Goal: Task Accomplishment & Management: Complete application form

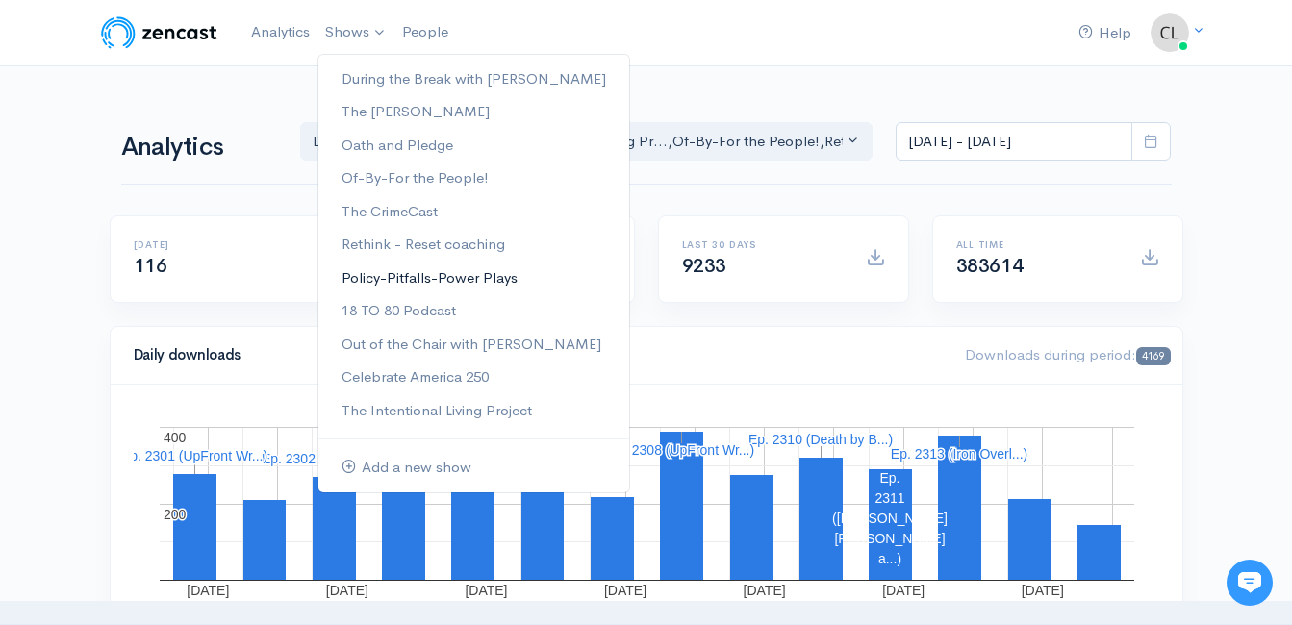
click at [404, 277] on link "Policy-Pitfalls-Power Plays" at bounding box center [473, 279] width 311 height 34
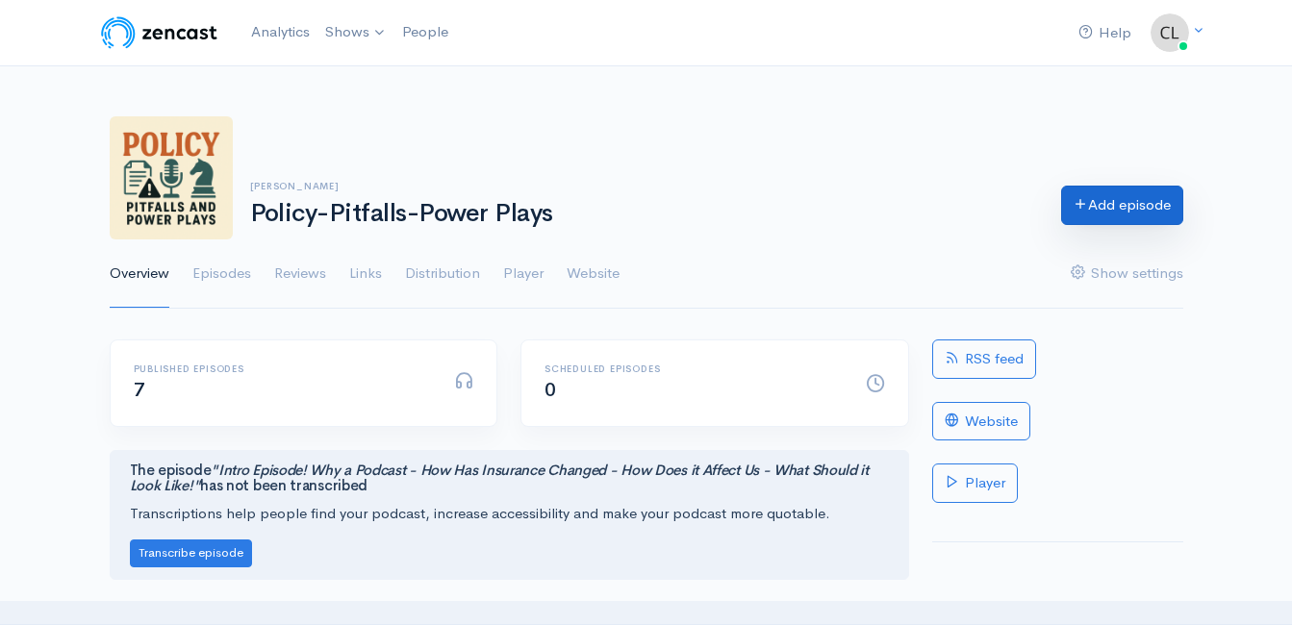
click at [1105, 200] on link "Add episode" at bounding box center [1122, 205] width 122 height 39
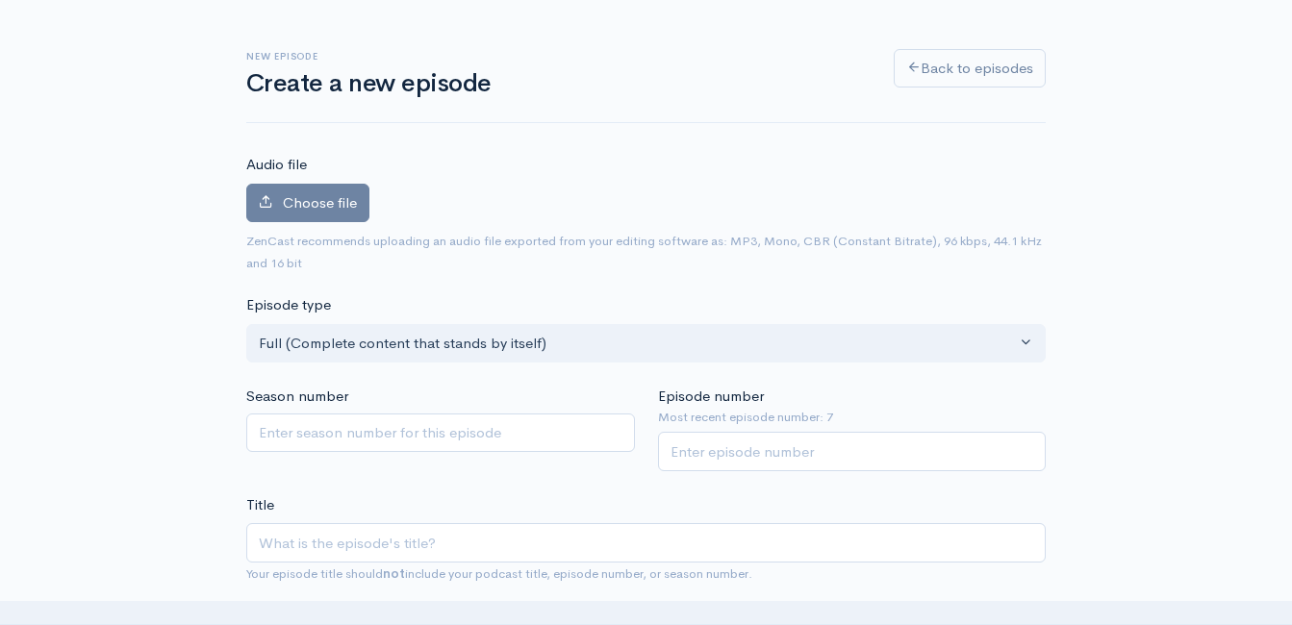
scroll to position [109, 0]
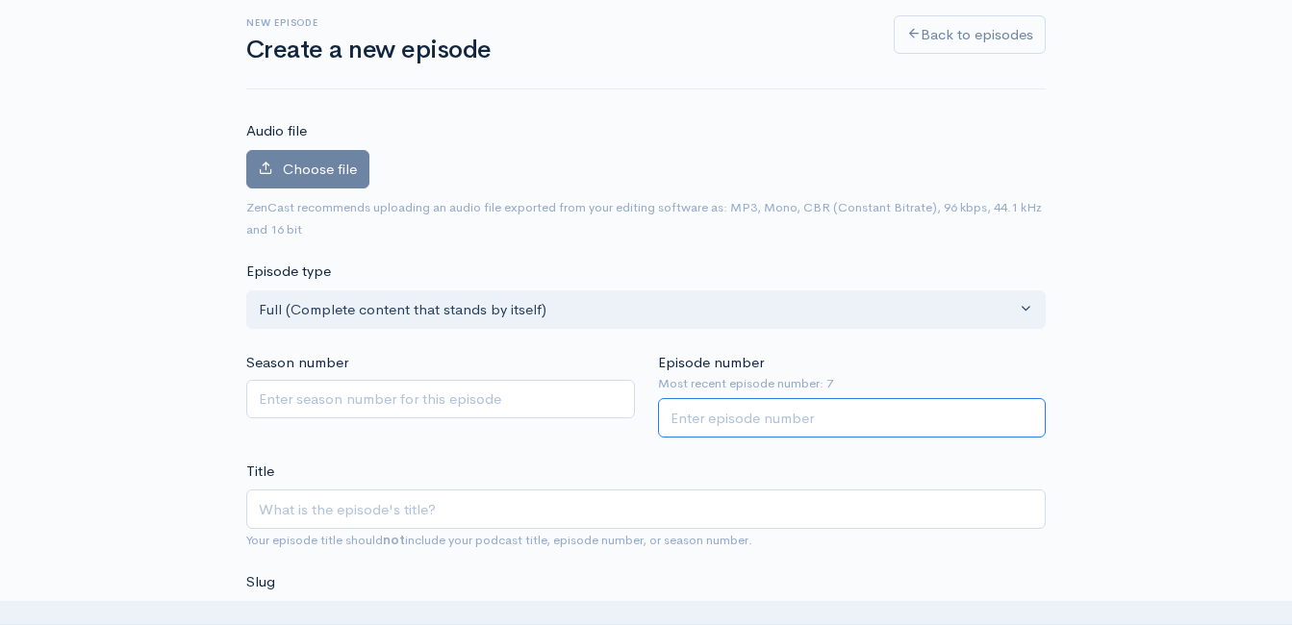
click at [705, 424] on input "Episode number" at bounding box center [852, 417] width 389 height 39
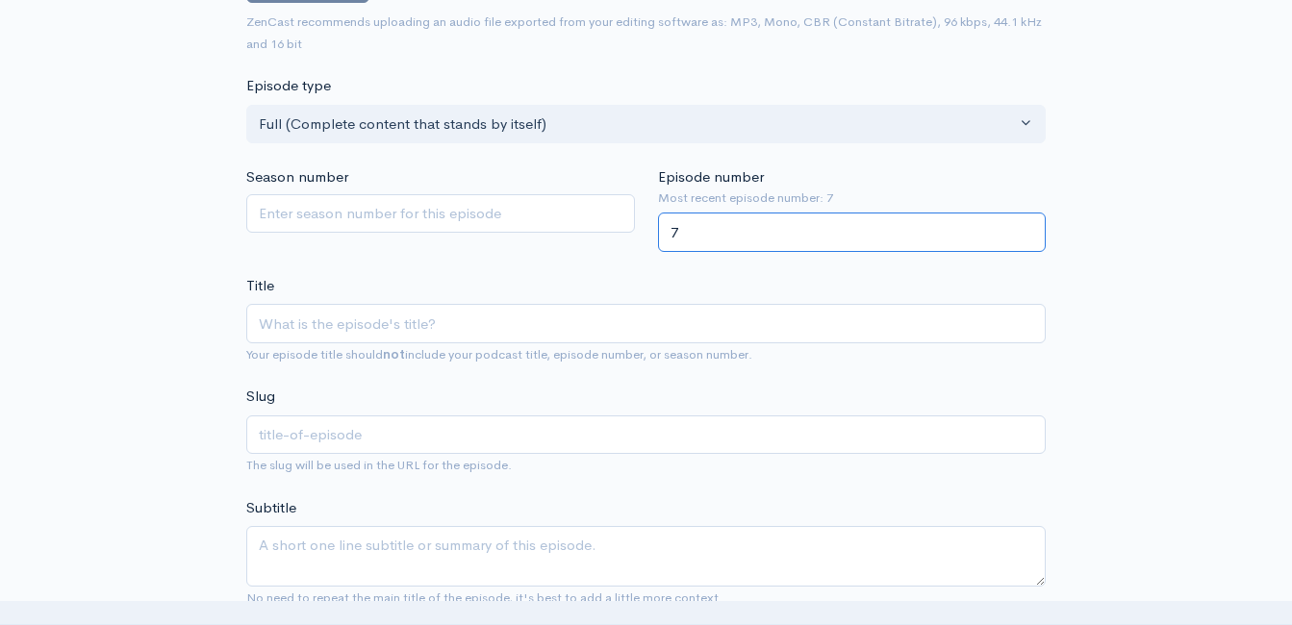
scroll to position [301, 0]
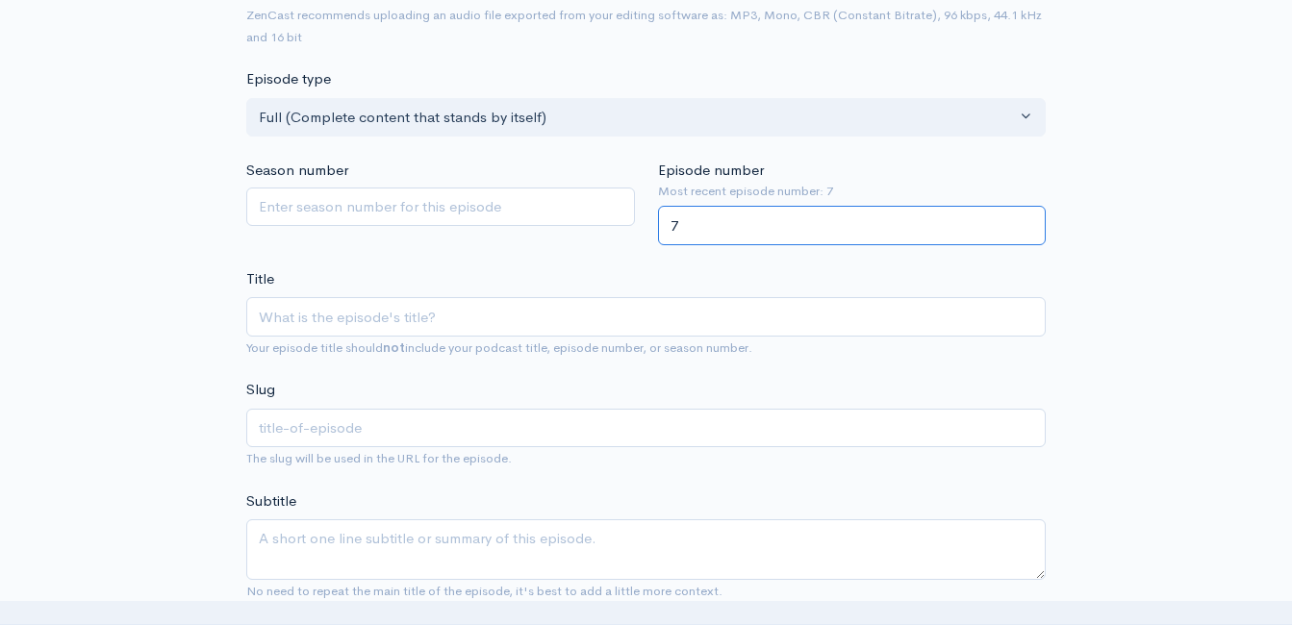
type input "7"
click at [528, 314] on input "Title" at bounding box center [645, 316] width 799 height 39
type input "l"
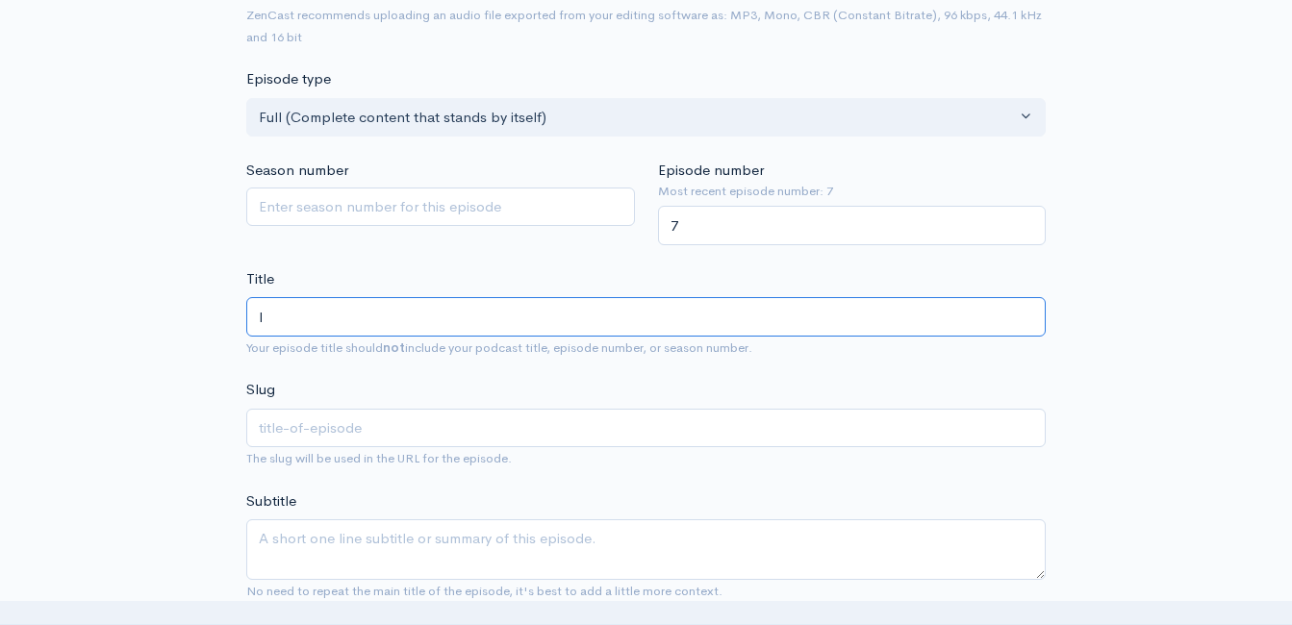
type input "l"
type input "ll"
type input "l"
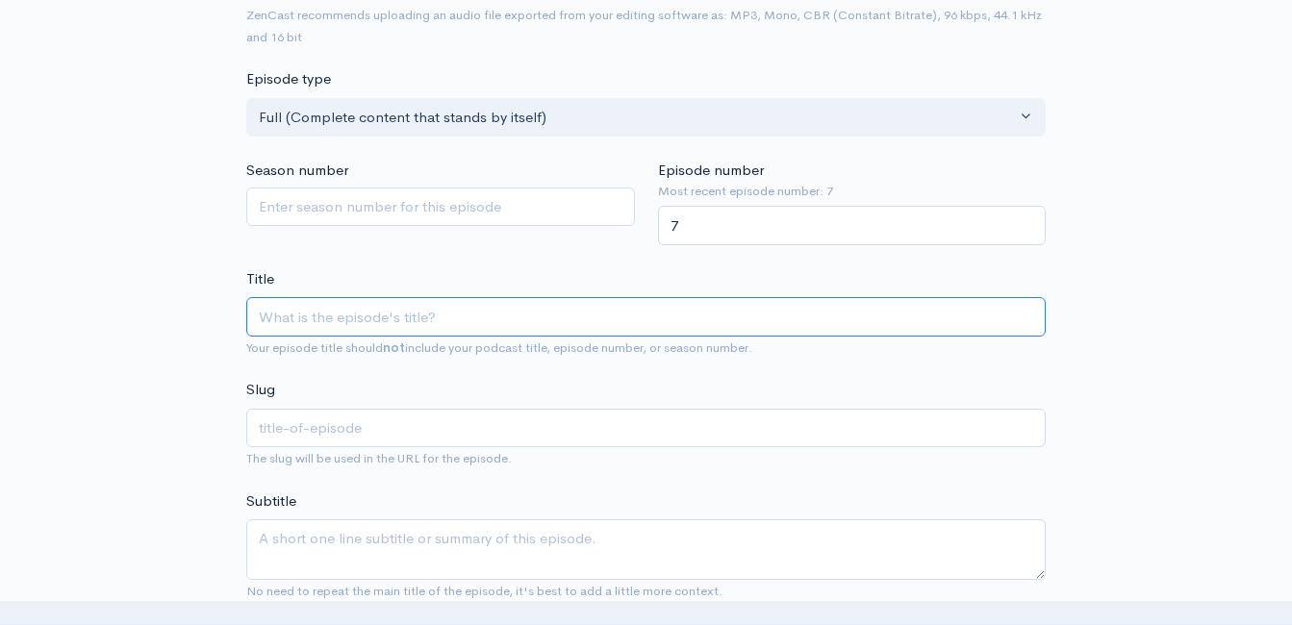
type input "F"
type input "f"
type input "Fl"
type input "fl"
type input "Flo"
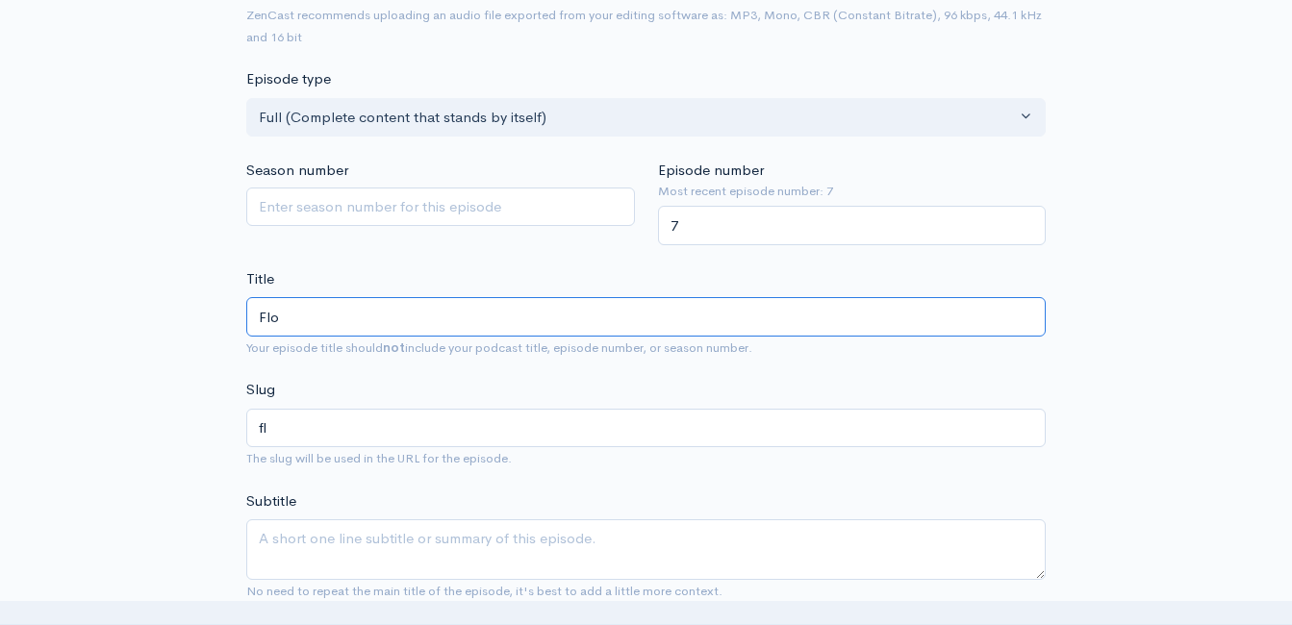
type input "flo"
type input "Floo"
type input "floo"
type input "Flo"
type input "flo"
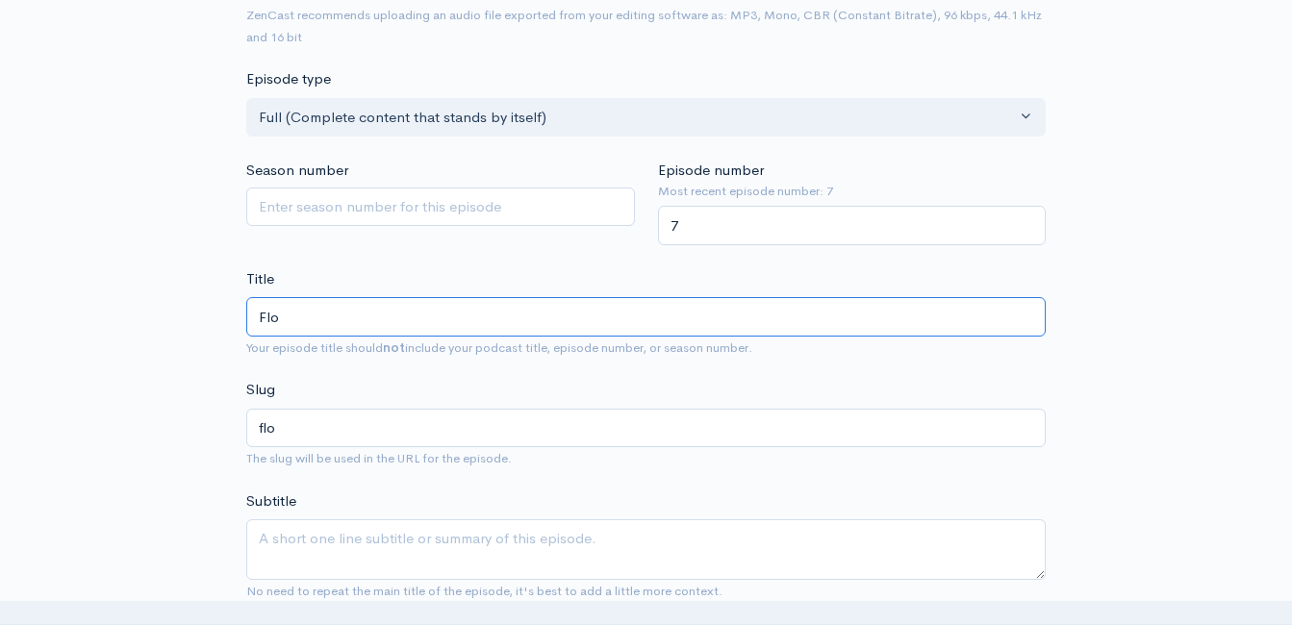
type input "Fl"
type input "fl"
type input "F"
type input "f"
type input "I"
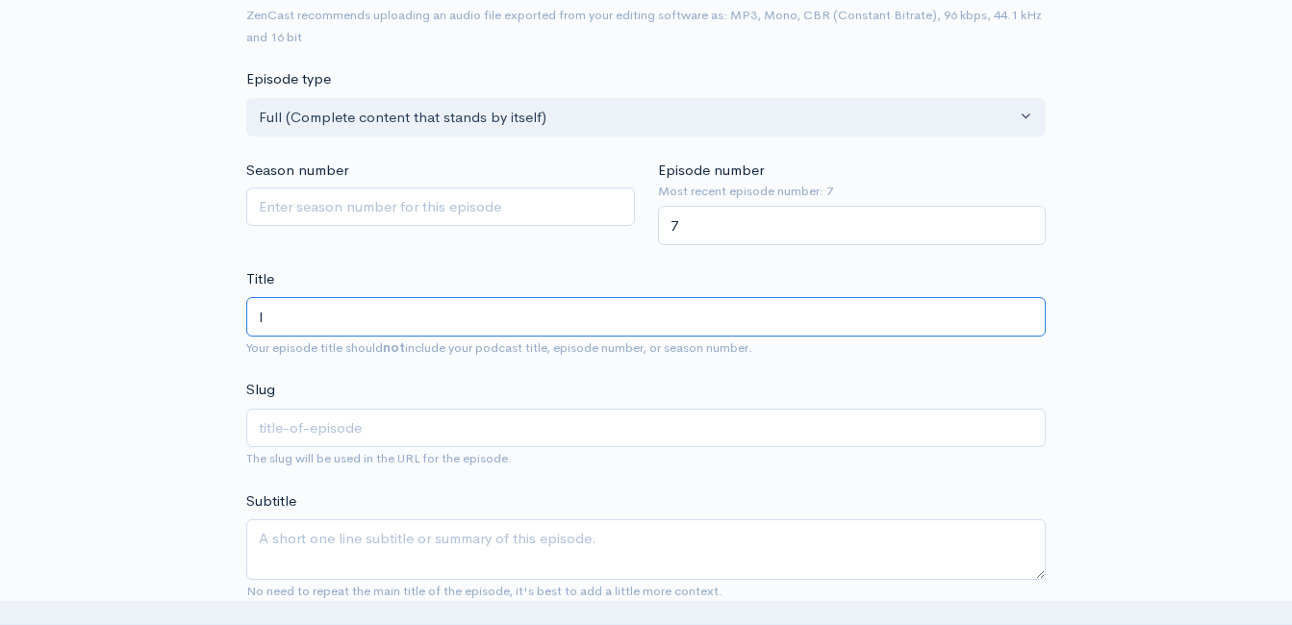
type input "i"
type input "Is"
type input "is"
type input "Is F"
type input "is-f"
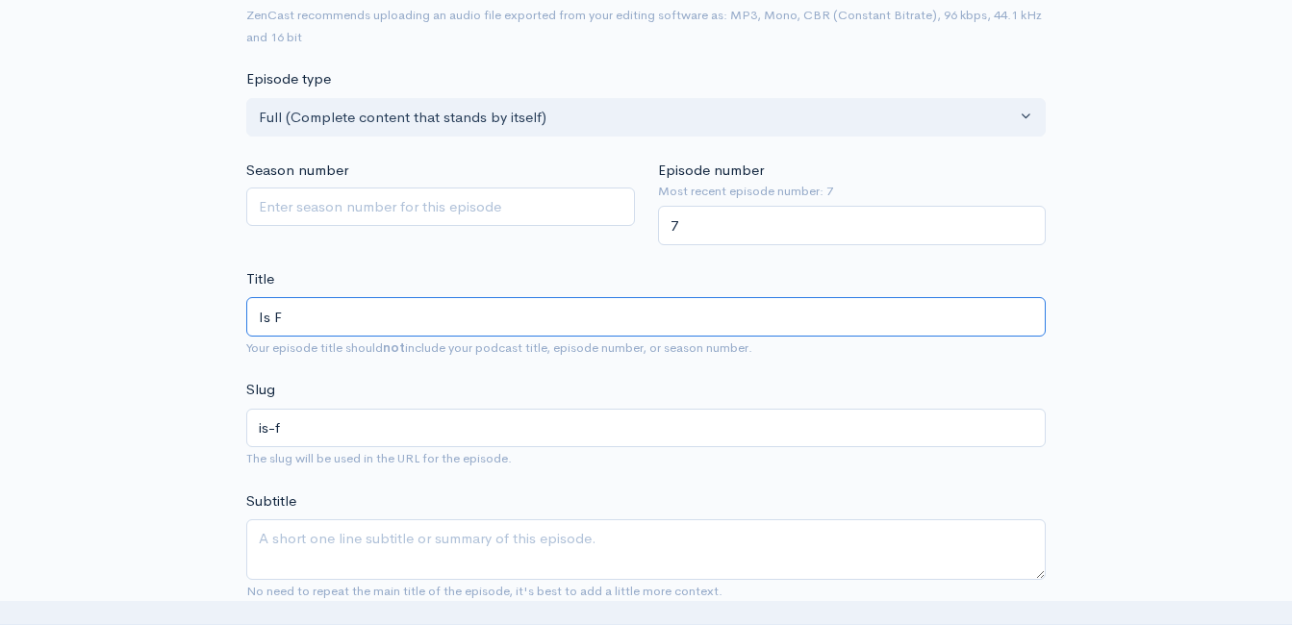
type input "Is Fl"
type input "is-fl"
type input "Is Flo"
type input "is-flo"
type input "Is Floo"
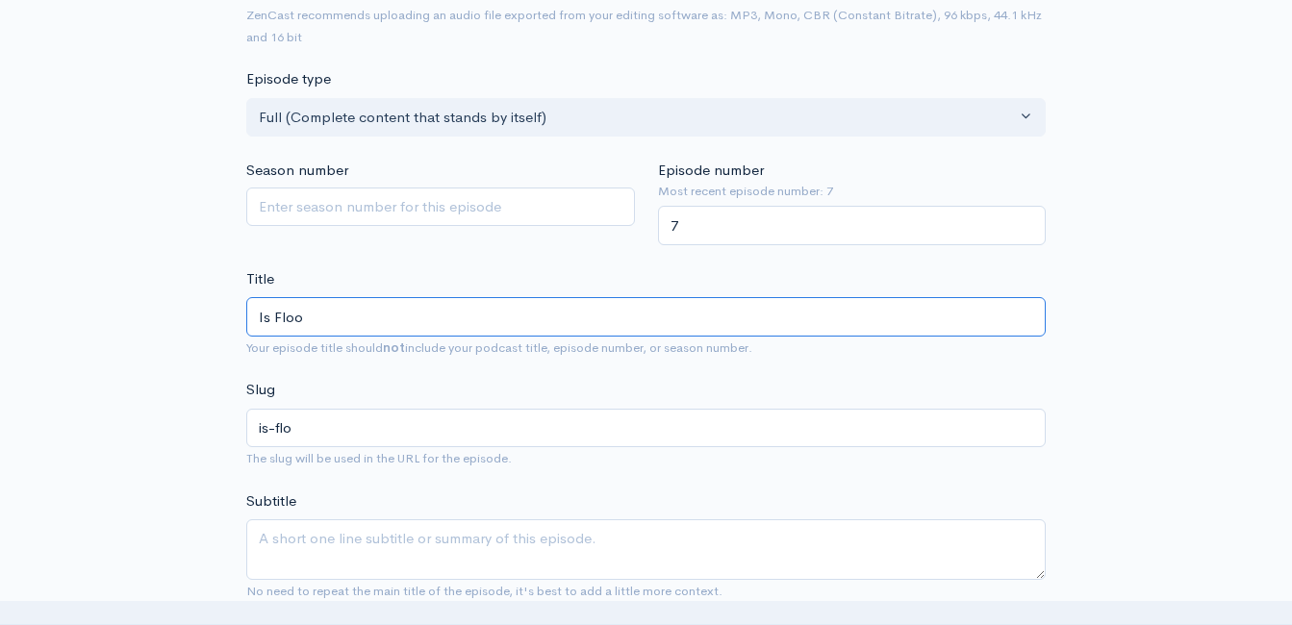
type input "is-floo"
type input "Is Flood"
type input "is-flood"
type input "Is Flood I"
type input "is-flood-i"
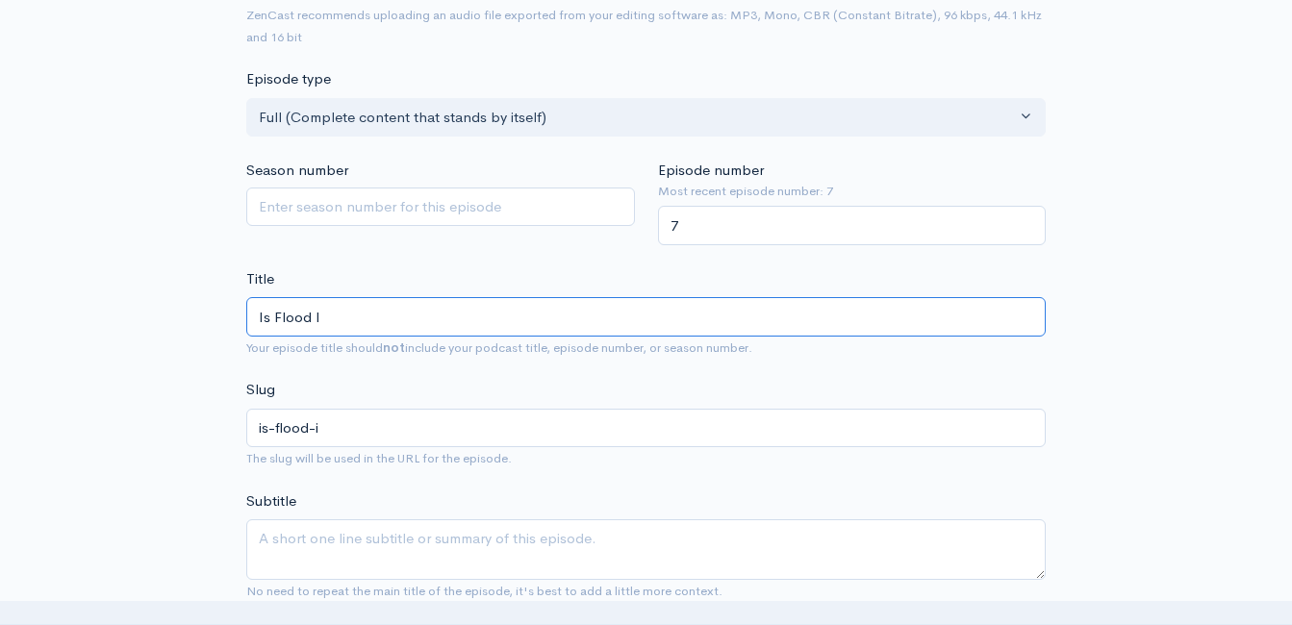
type input "Is Flood In"
type input "is-flood-in"
type input "Is Flood Ins"
type input "is-flood-ins"
type input "Is Flood Insur"
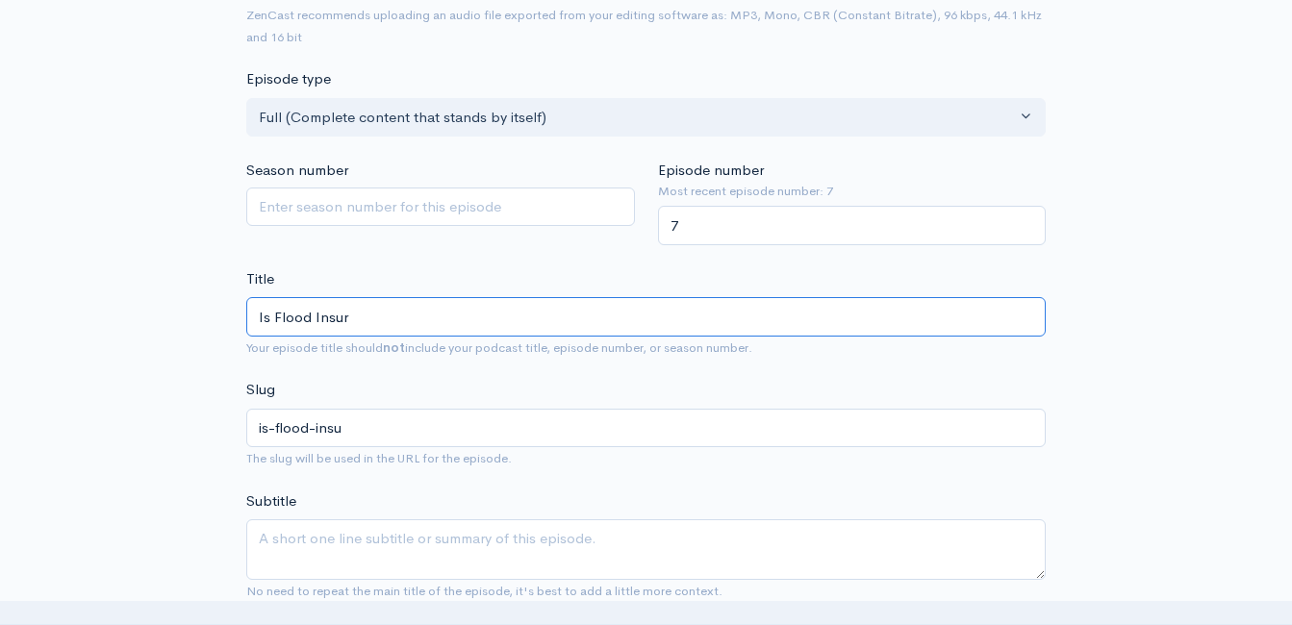
type input "is-flood-insur"
type input "Is Flood Insurac"
type input "is-flood-insura"
type input "Is Flood Insuracn"
type input "is-flood-insuracn"
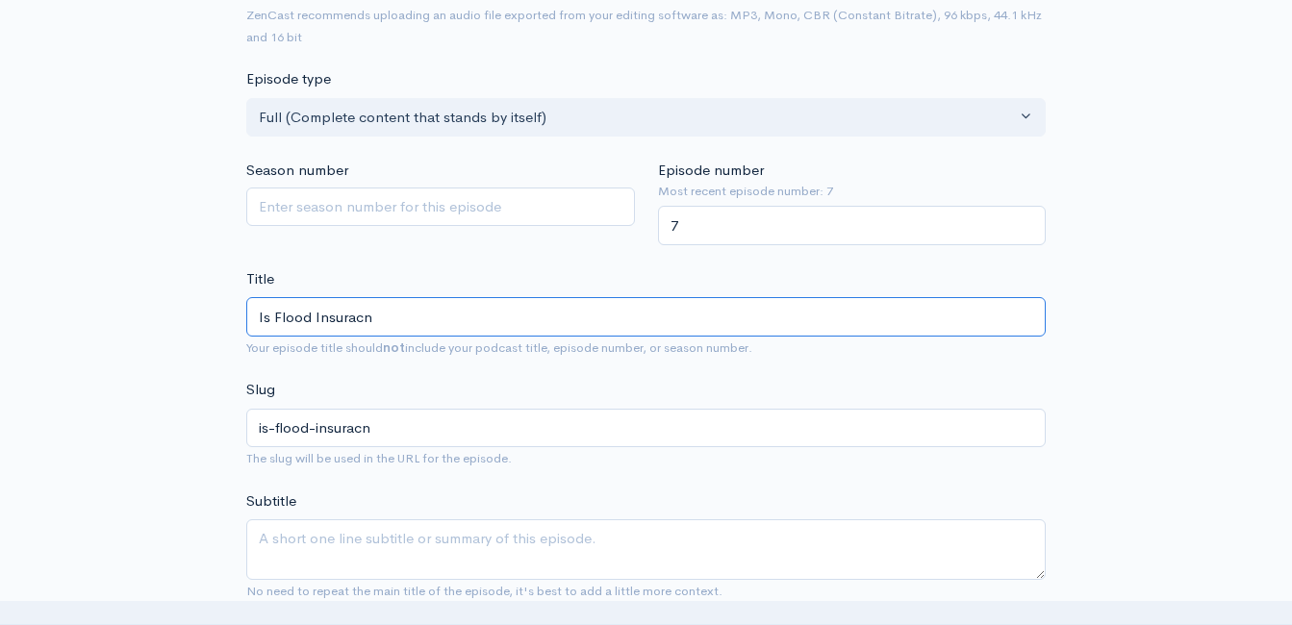
type input "Is Flood Insuracne"
type input "is-flood-insuracne"
type input "Is Flood Insuracn"
type input "is-flood-insuracn"
type input "Is Flood Insurac"
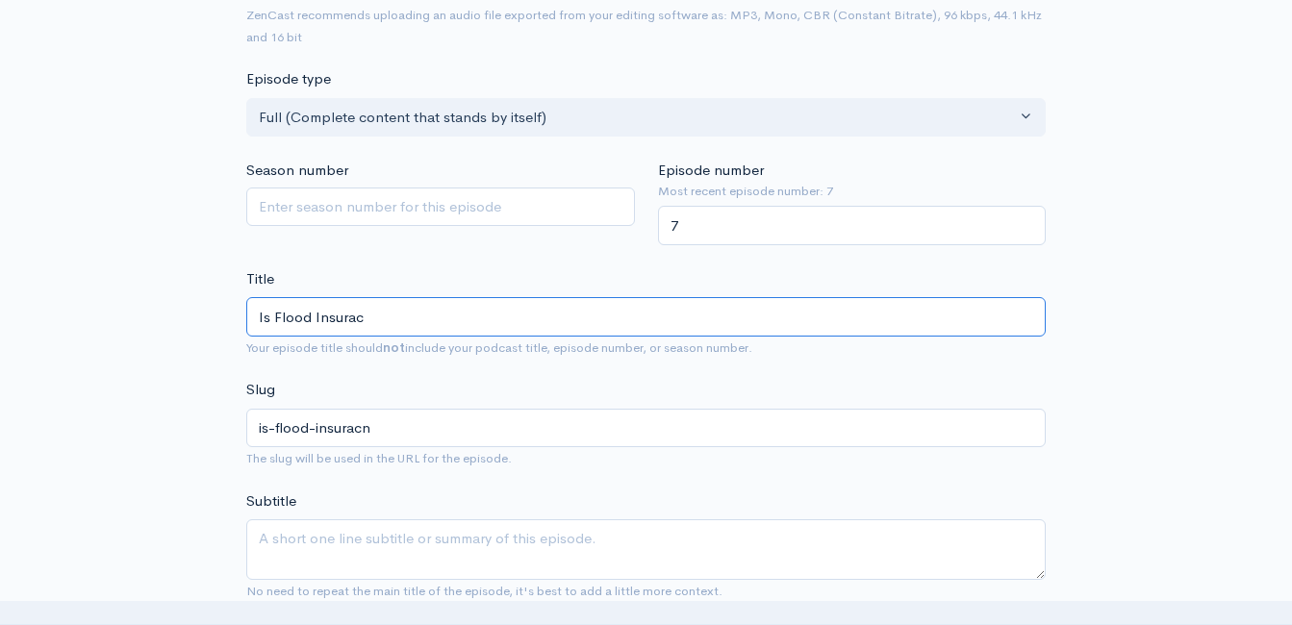
type input "is-flood-insurac"
type input "Is Flood Insura"
type input "is-flood-insura"
type input "Is Flood Insuranc"
type input "is-flood-insuranc"
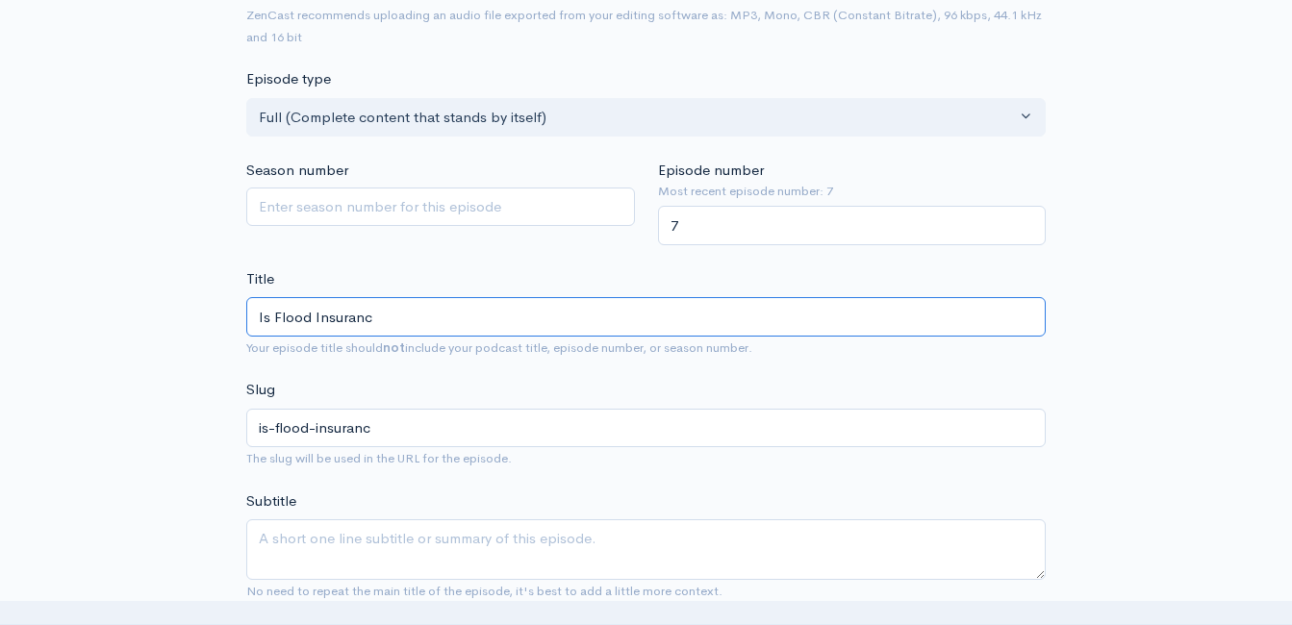
type input "Is Flood Insurance"
type input "is-flood-insurance"
type input "I"
type input "D"
type input "d"
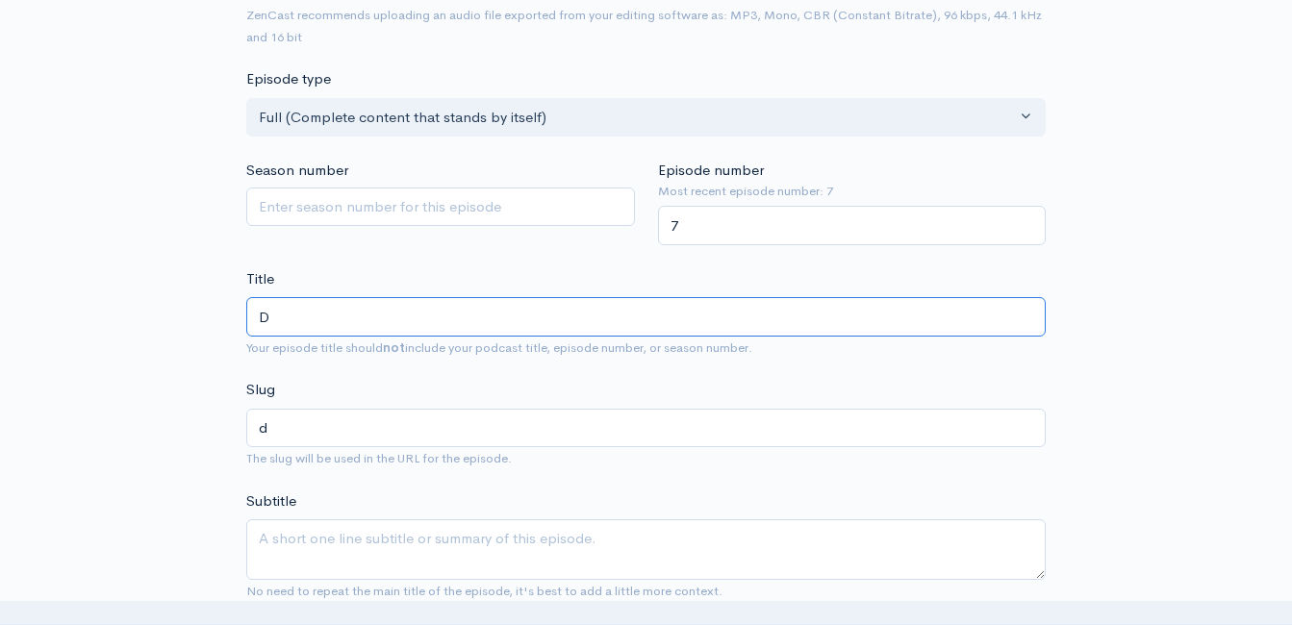
type input "Do"
type input "do"
type input "Do Y"
type input "do-y"
type input "Do You"
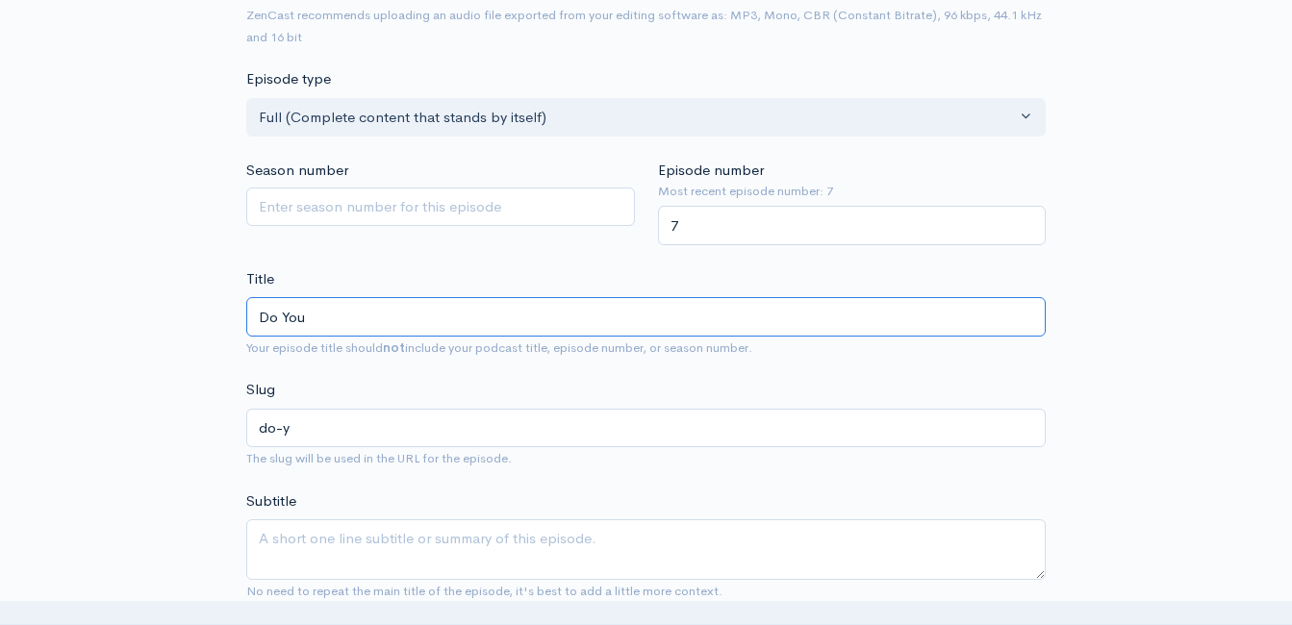
type input "do-you"
type input "Do You R"
type input "do-you-r"
type input "Do You Re"
type input "do-you-re"
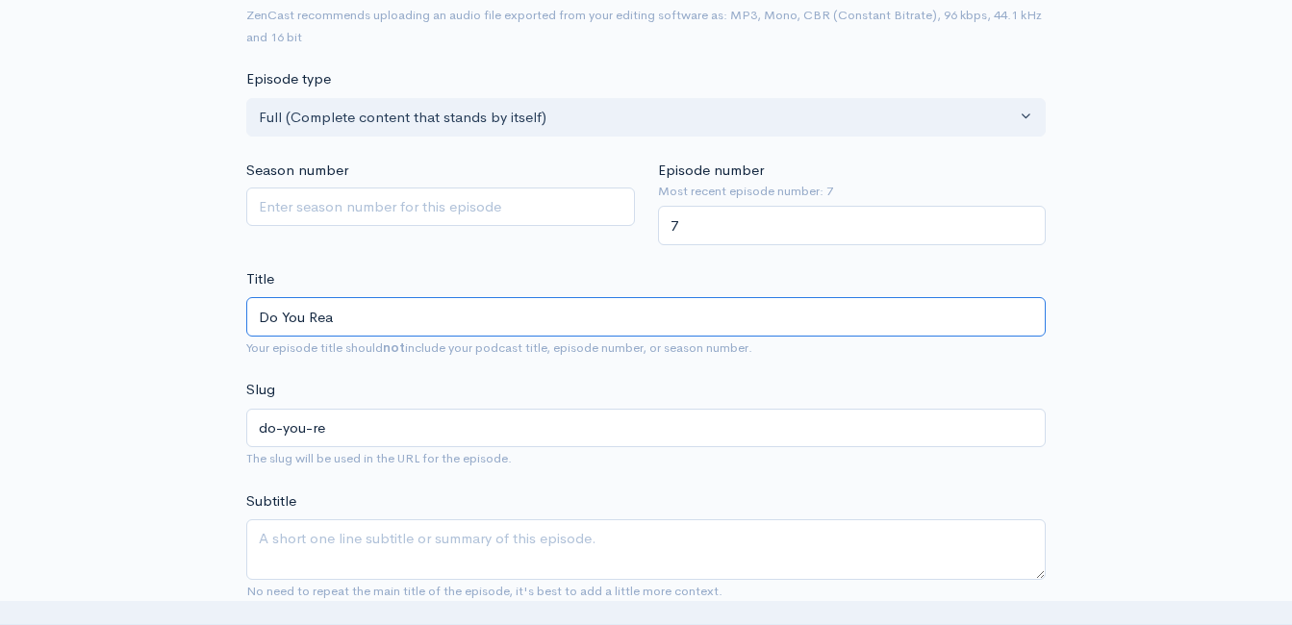
type input "Do You Real"
type input "do-you-real"
type input "Do You Reall"
type input "do-you-reall"
type input "Do You Really"
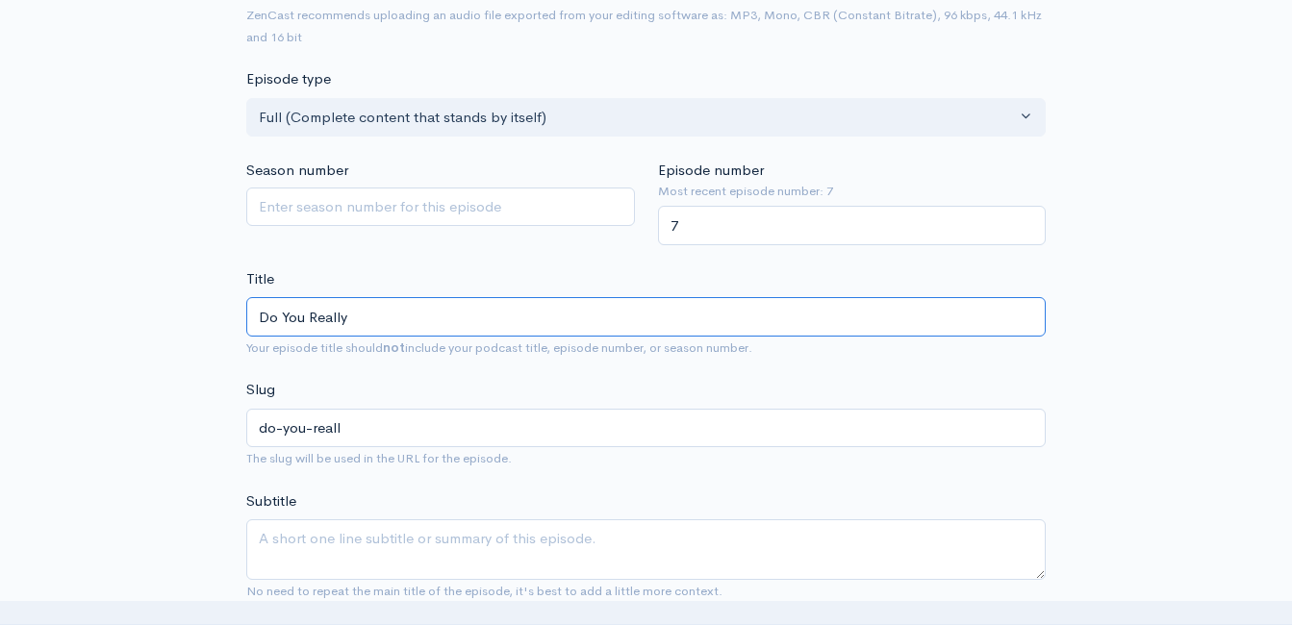
type input "do-you-really"
type input "Do You Really H"
type input "do-you-really-h"
type input "Do You Really Ha"
type input "do-you-really-ha"
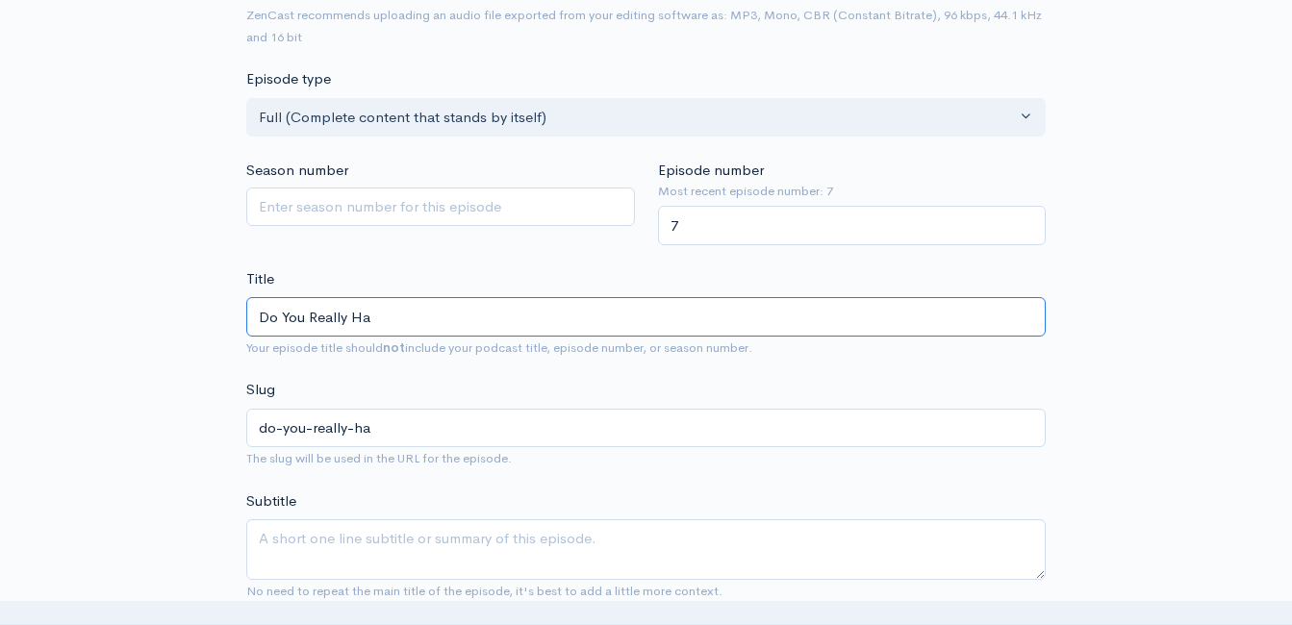
type input "Do You Really Hav"
type input "do-you-really-hav"
type input "Do You Really Have"
type input "do-you-really-have"
type input "Do You Really Have F"
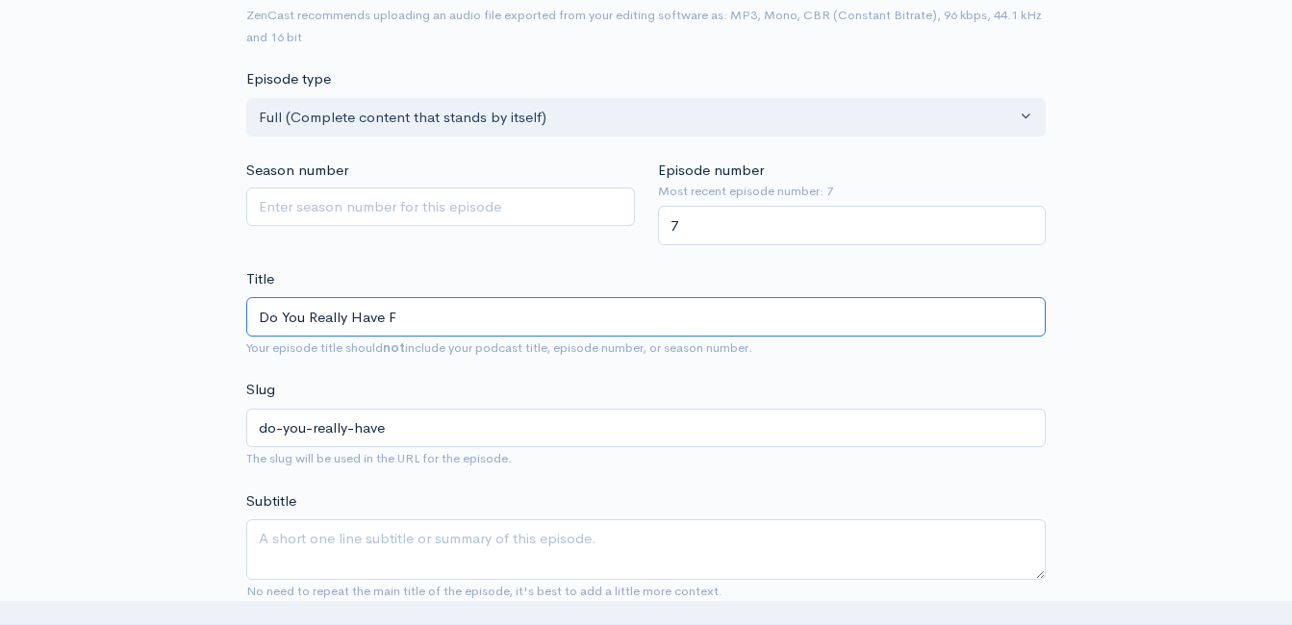
type input "do-you-really-have-f"
type input "Do You Really Have Fl"
type input "do-you-really-have-fl"
type input "Do You Really Have Flo"
type input "do-you-really-have-flo"
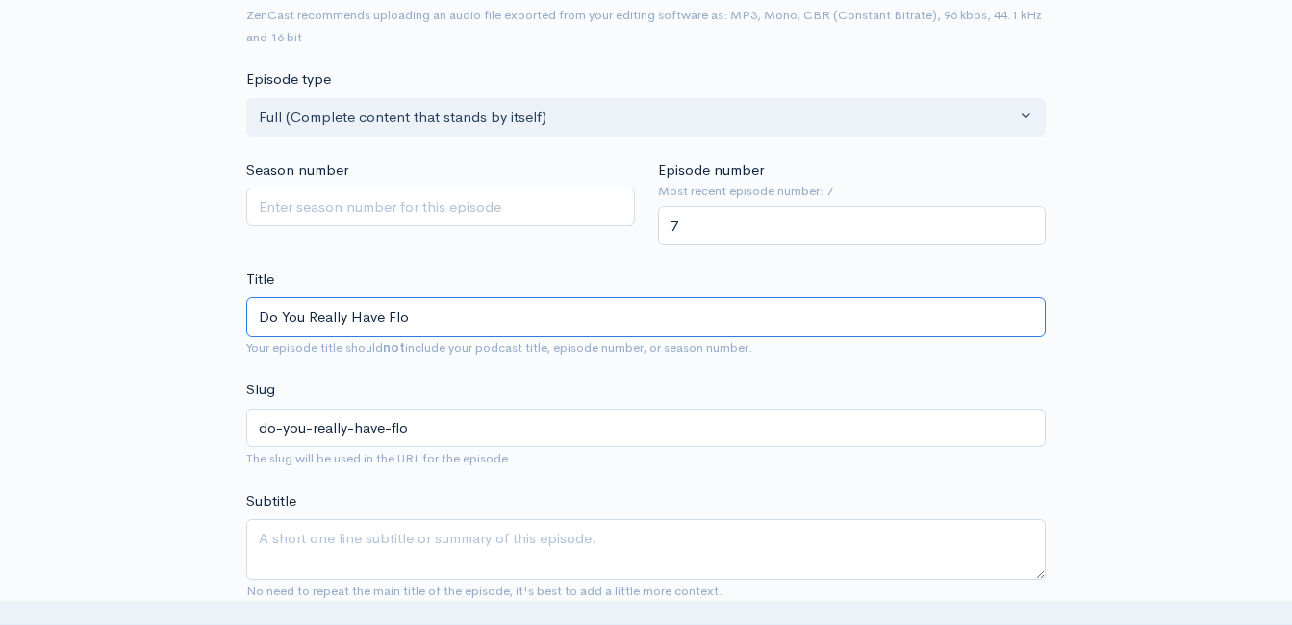
type input "Do You Really Have Floo"
type input "do-you-really-have-floo"
type input "Do You Really Have Flood"
type input "do-you-really-have-flood"
type input "Do You Really Have Flood I"
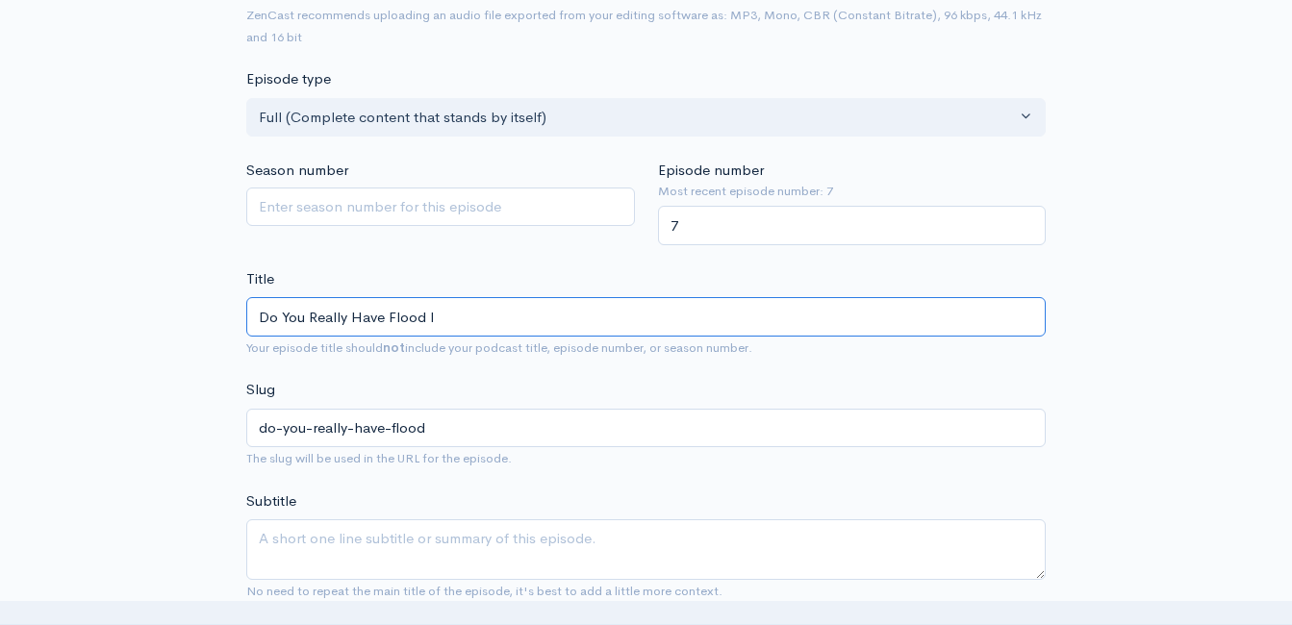
type input "do-you-really-have-flood-i"
type input "Do You Really Have Flood In"
type input "do-you-really-have-flood-in"
type input "Do You Really Have Flood Ins"
type input "do-you-really-have-flood-ins"
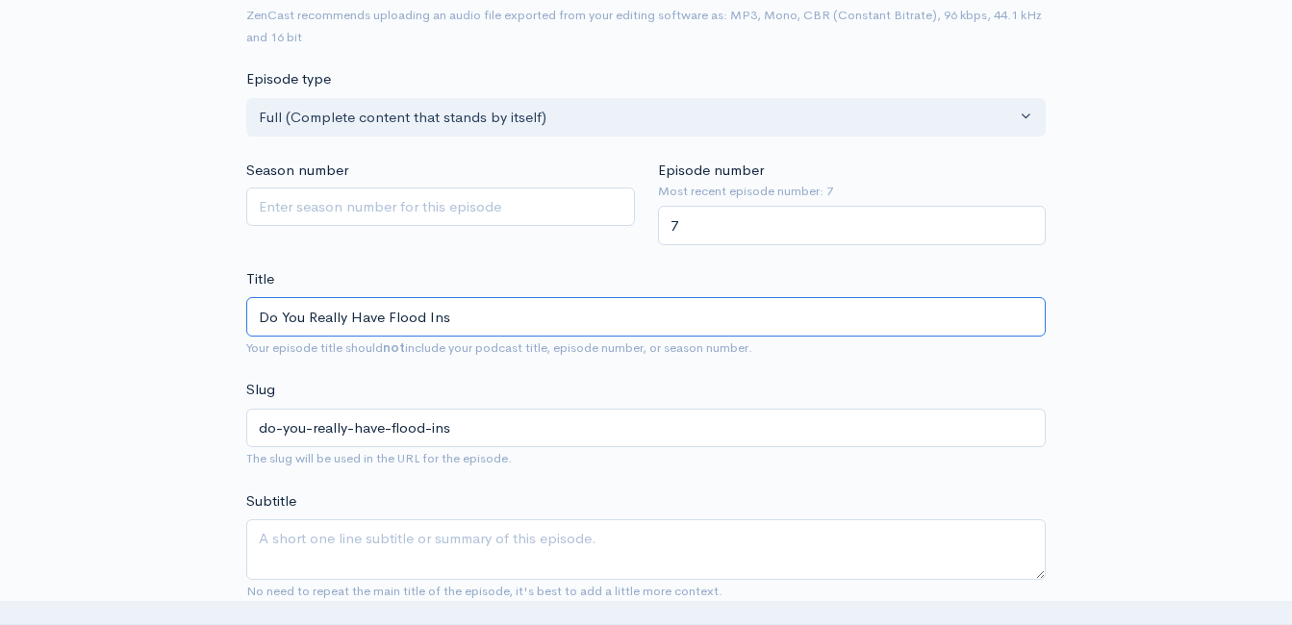
type input "Do You Really Have Flood Insu"
type input "do-you-really-have-flood-insu"
type input "Do You Really Have Flood Insur"
type input "do-you-really-have-flood-insur"
type input "Do You Really Have Flood Insura"
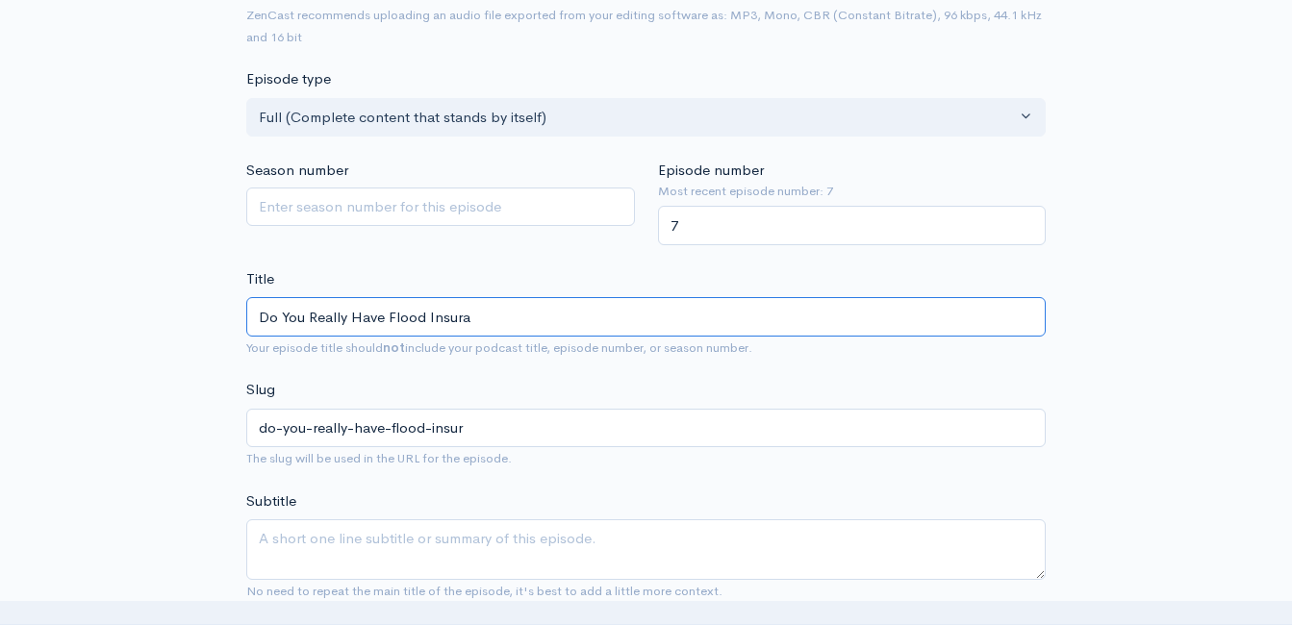
type input "do-you-really-have-flood-insura"
type input "Do You Really Have Flood Insuran"
type input "do-you-really-have-flood-insuran"
type input "Do You Really Have Flood Insuranc"
type input "do-you-really-have-flood-insuranc"
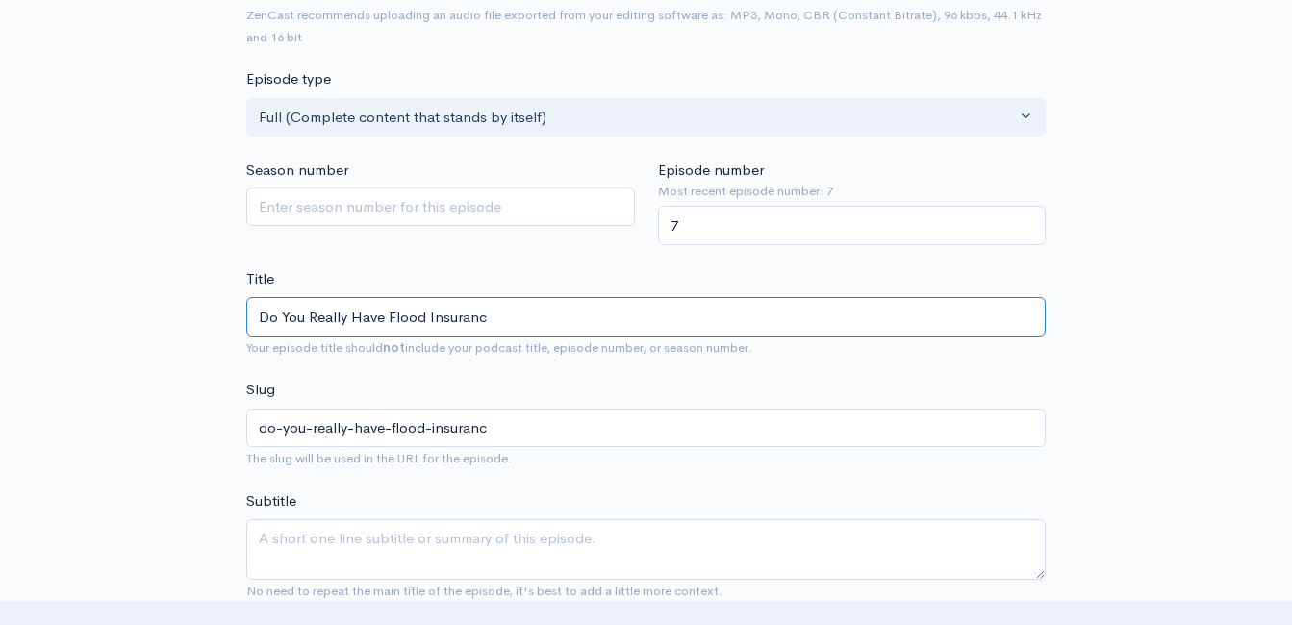
type input "Do You Really Have Flood Insurance"
type input "do-you-really-have-flood-insurance"
type input "Do You Really Have Flood Insurance? W"
type input "do-you-really-have-flood-insurance-w"
type input "Do You Really Have Flood Insurance? Wha"
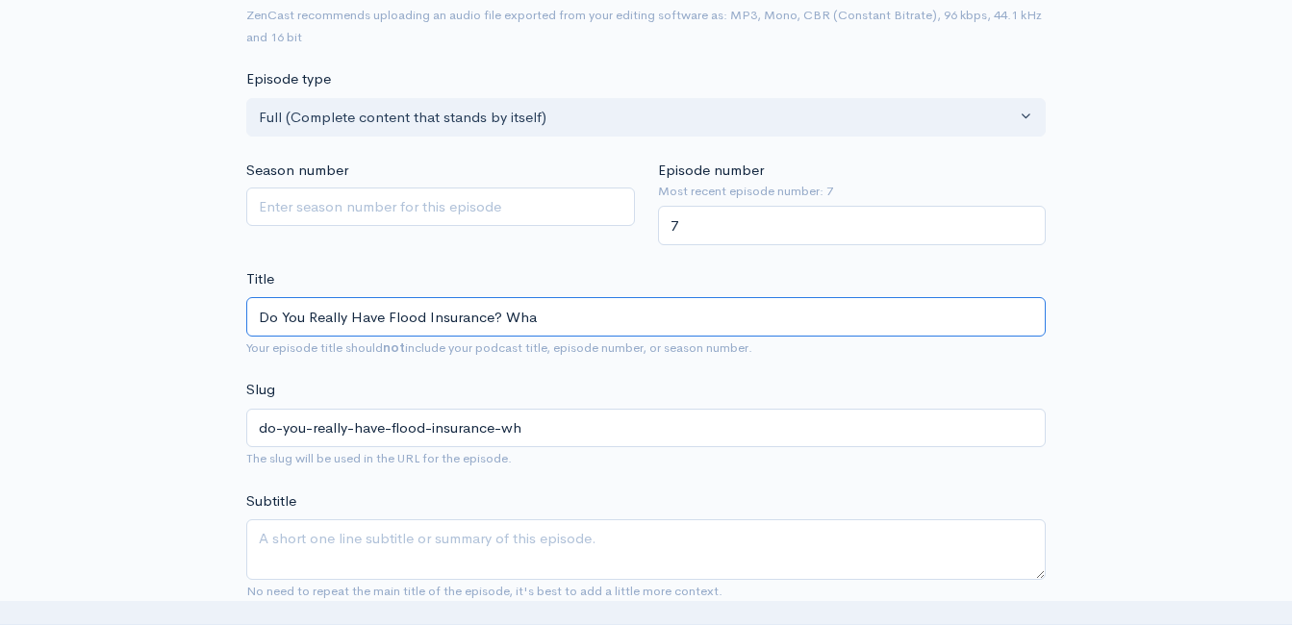
type input "do-you-really-have-flood-insurance-wha"
type input "Do You Really Have Flood Insurance? What"
type input "do-you-really-have-flood-insurance-what"
type input "Do You Really Have Flood Insurance? Wha"
type input "do-you-really-have-flood-insurance-wha"
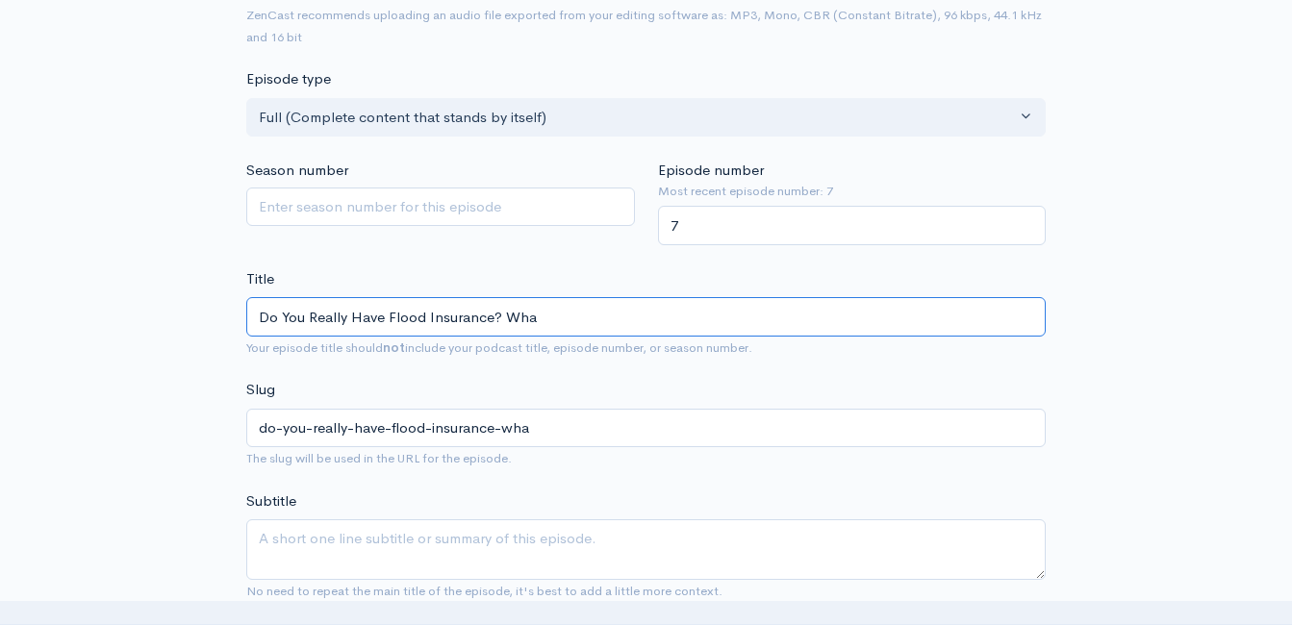
type input "Do You Really Have Flood Insurance? Wh"
type input "do-you-really-have-flood-insurance-wh"
type input "Do You Really Have Flood Insurance? W"
type input "do-you-really-have-flood-insurance-w"
type input "Do You Really Have Flood Insurance?"
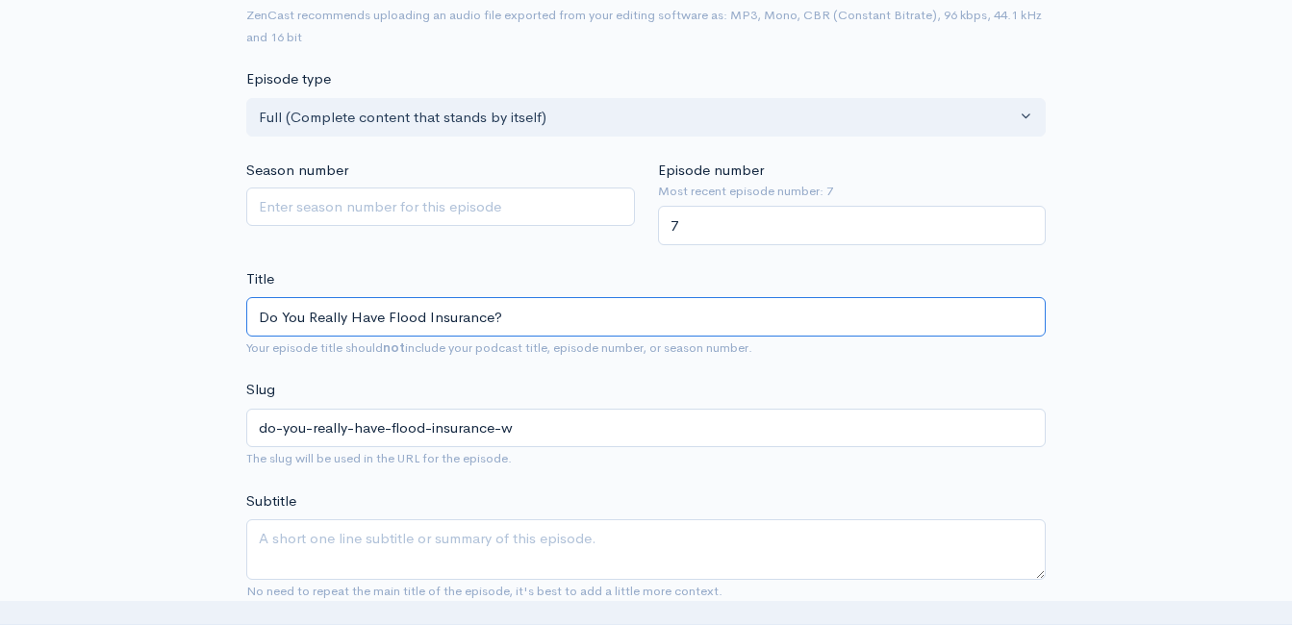
type input "do-you-really-have-flood-insurance"
type input "Do You Really Have Flood Insurance? I"
type input "do-you-really-have-flood-insurance-i"
type input "Do You Really Have Flood Insurance? If"
type input "do-you-really-have-flood-insurance-if"
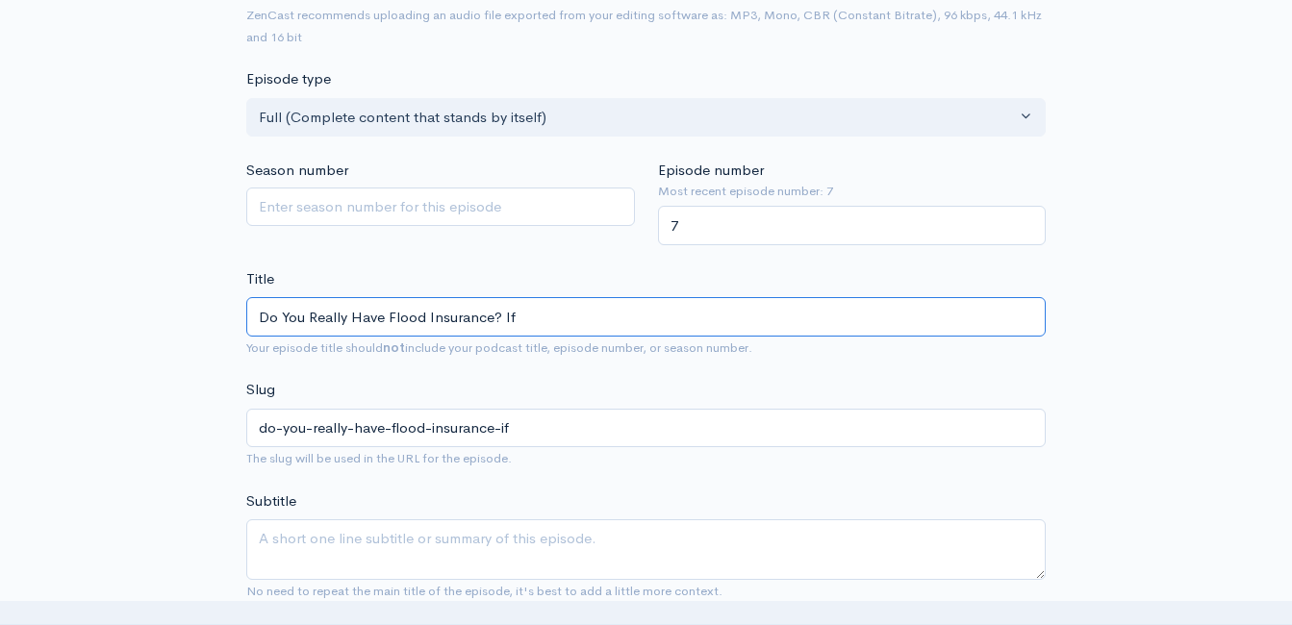
type input "Do You Really Have Flood Insurance? If s"
type input "do-you-really-have-flood-insurance-if-s"
type input "Do You Really Have Flood Insurance? If so"
type input "do-you-really-have-flood-insurance-if-so"
type input "Do You Really Have Flood Insurance? If s"
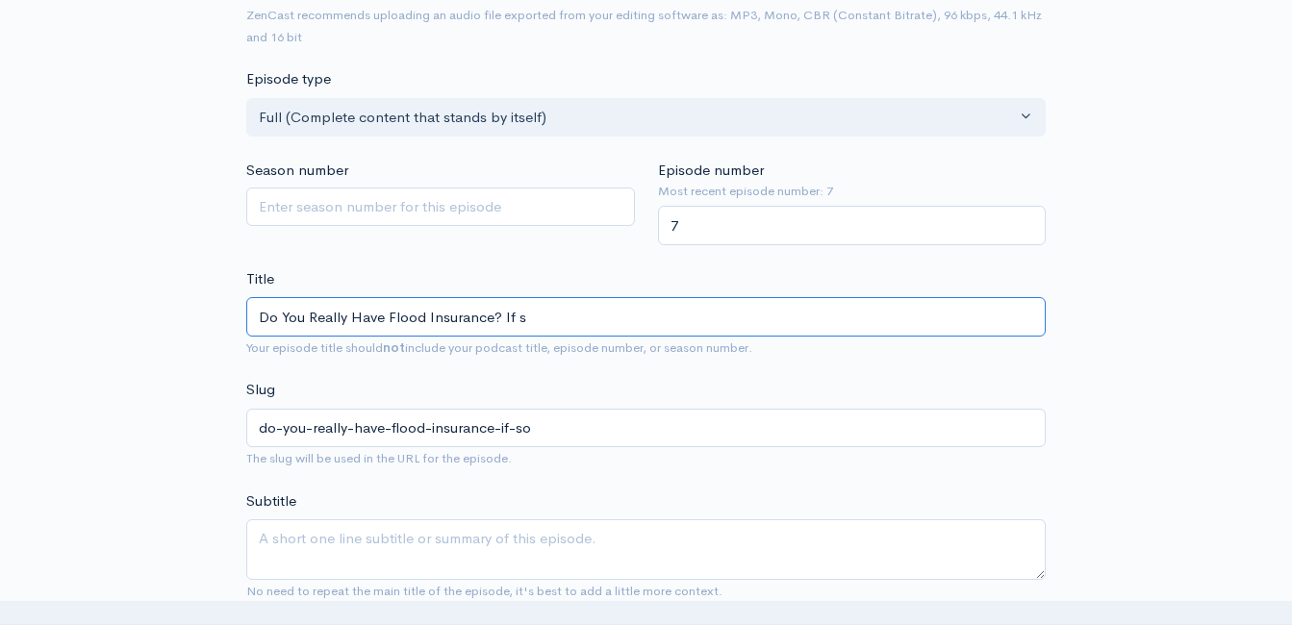
type input "do-you-really-have-flood-insurance-if-s"
type input "Do You Really Have Flood Insurance? If"
type input "do-you-really-have-flood-insurance-if"
type input "Do You Really Have Flood Insurance? If W"
type input "do-you-really-have-flood-insurance-if-w"
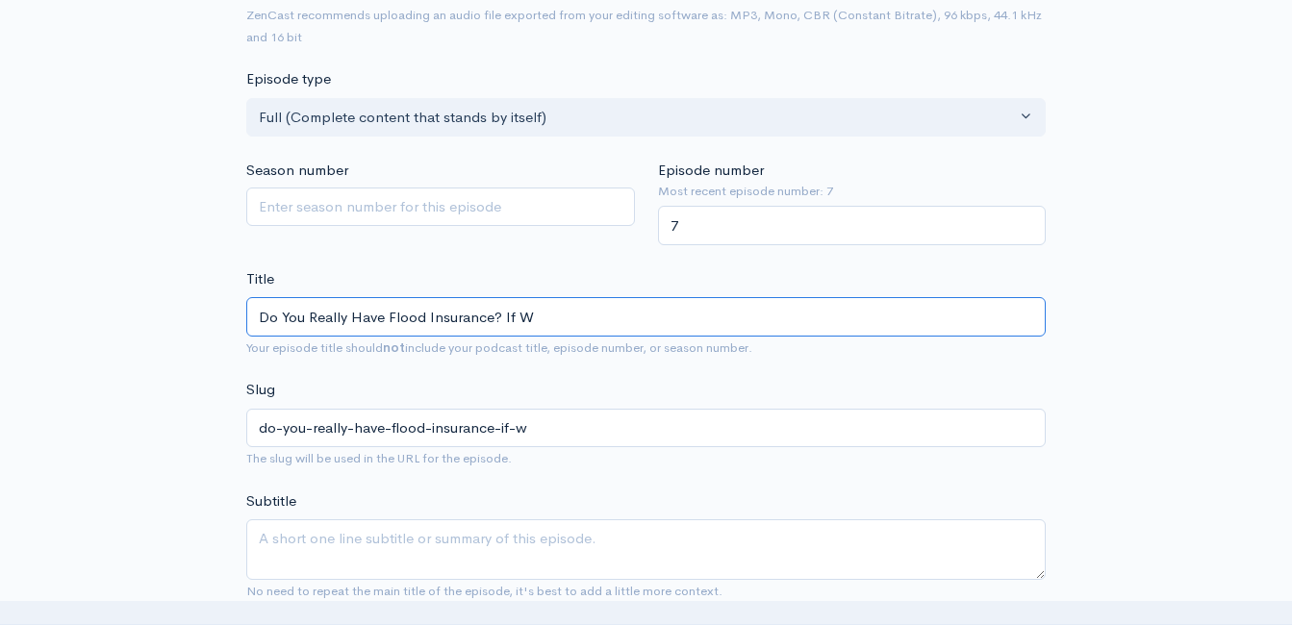
type input "Do You Really Have Flood Insurance? If Wo"
type input "do-you-really-have-flood-insurance-if-wo"
type input "Do You Really Have Flood Insurance? If W"
type input "do-you-really-have-flood-insurance-if-w"
type input "Do You Really Have Flood Insurance? If"
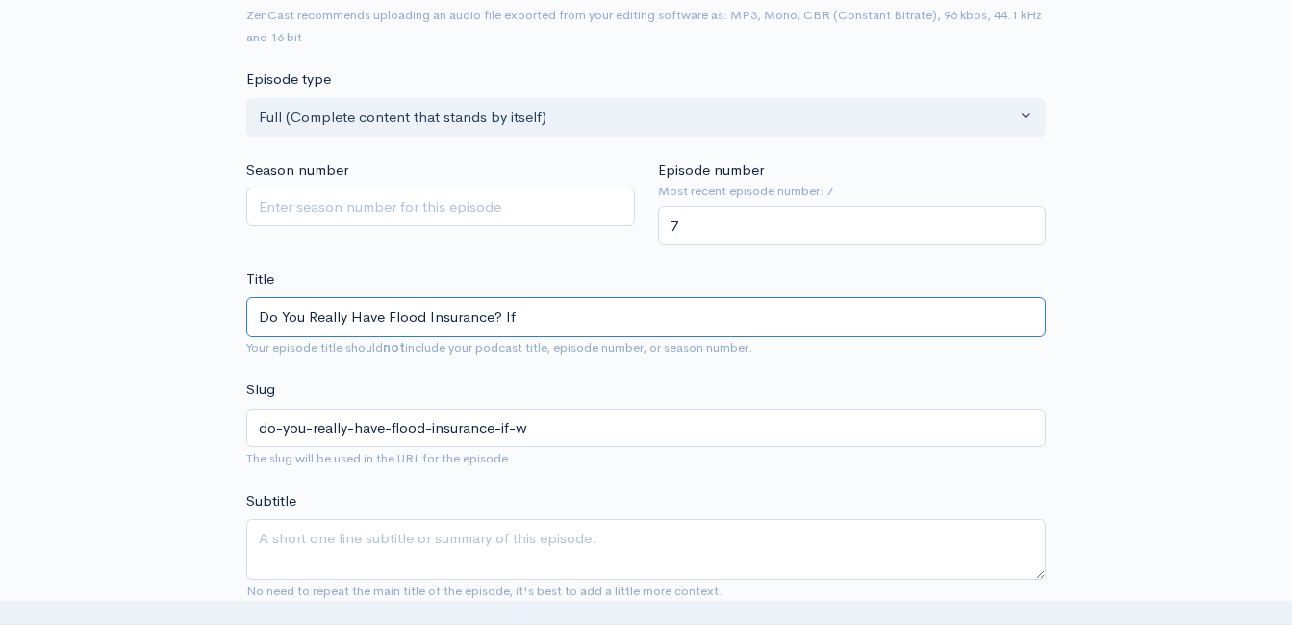
type input "do-you-really-have-flood-insurance-if"
type input "Do You Really Have Flood Insurance? If S"
type input "do-you-really-have-flood-insurance-if-s"
type input "Do You Really Have Flood Insurance? If So"
type input "do-you-really-have-flood-insurance-if-so"
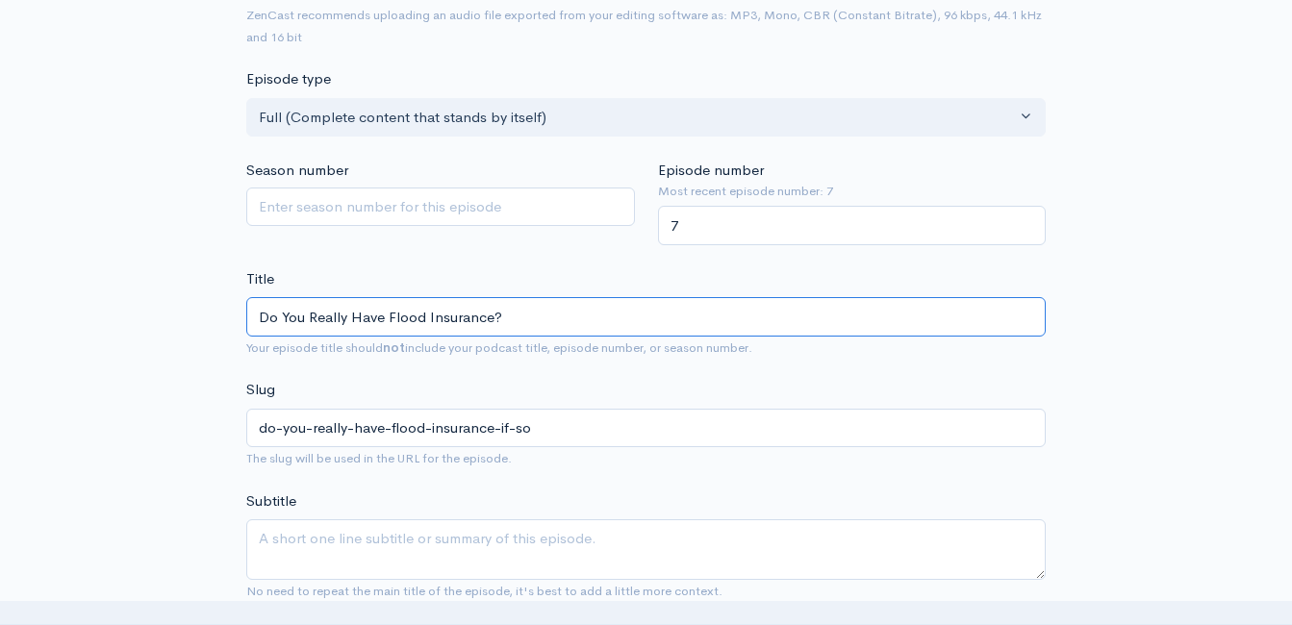
type input "Do You Really Have Flood Insurance?"
type input "do-you-really-have-flood-insurance"
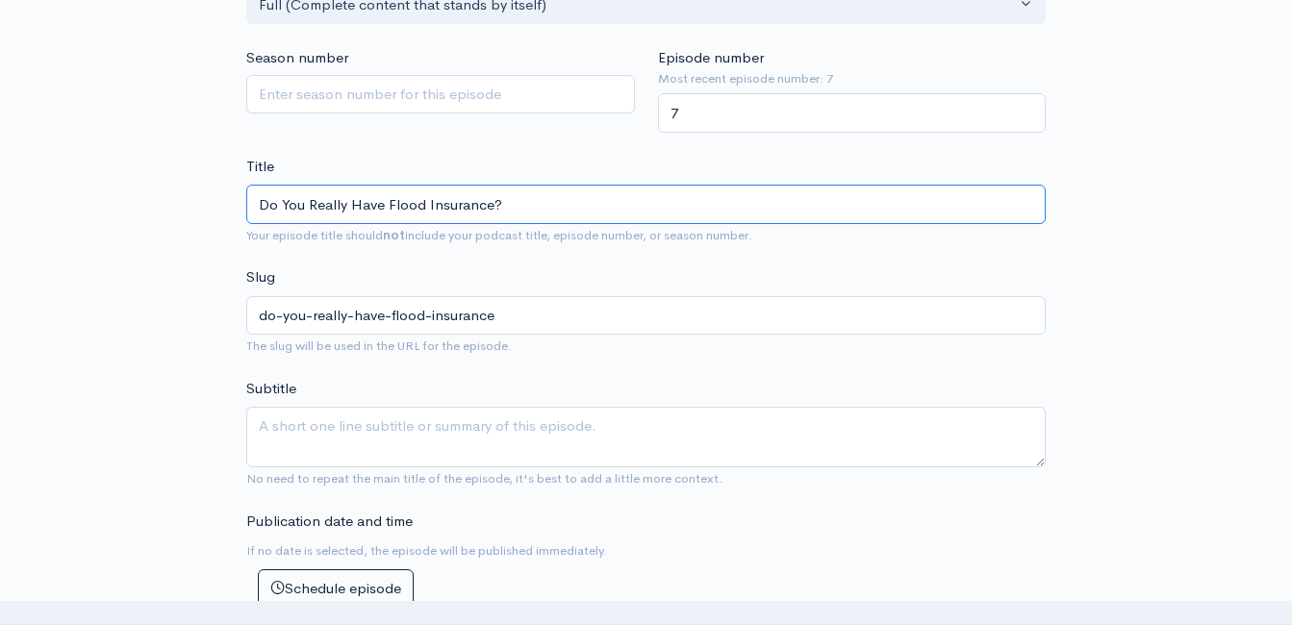
scroll to position [782, 0]
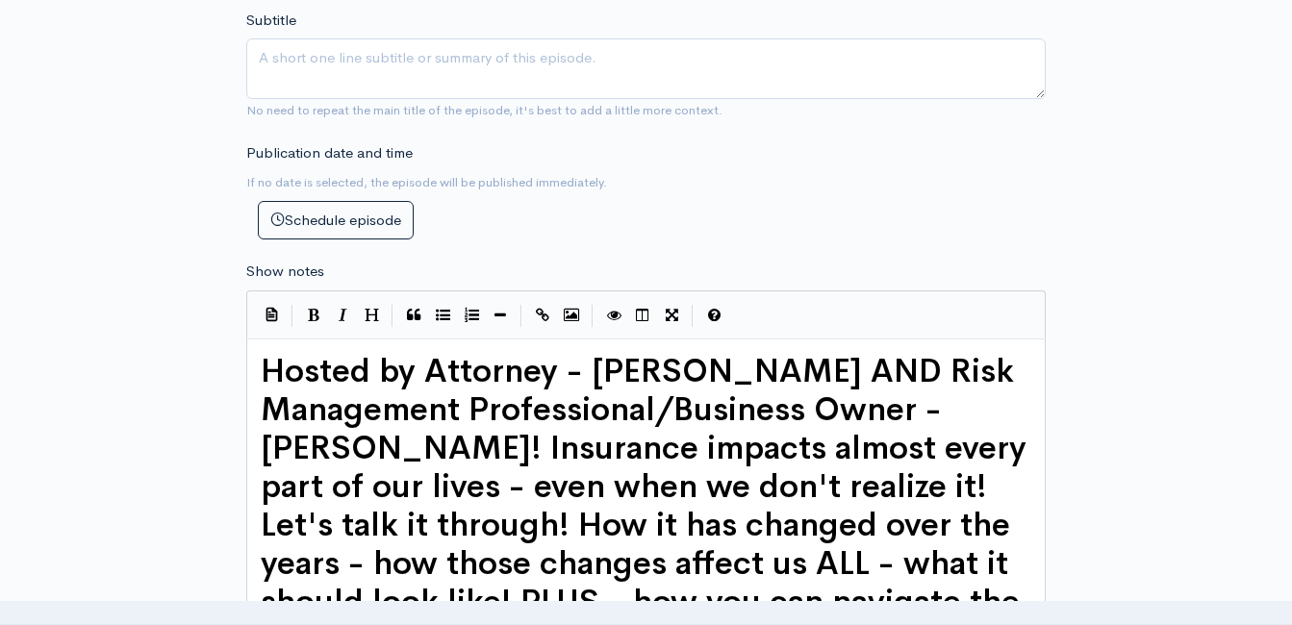
type input "Do You Really Have Flood Insurance?"
click at [253, 370] on div "xxxxxxxxxx Hosted by Attorney - Eric Buchanan AND Risk Management Professional/…" at bounding box center [645, 540] width 799 height 403
click at [262, 364] on span "Hosted by Attorney - Eric Buchanan AND Risk Management Professional/Business Ow…" at bounding box center [648, 506] width 774 height 310
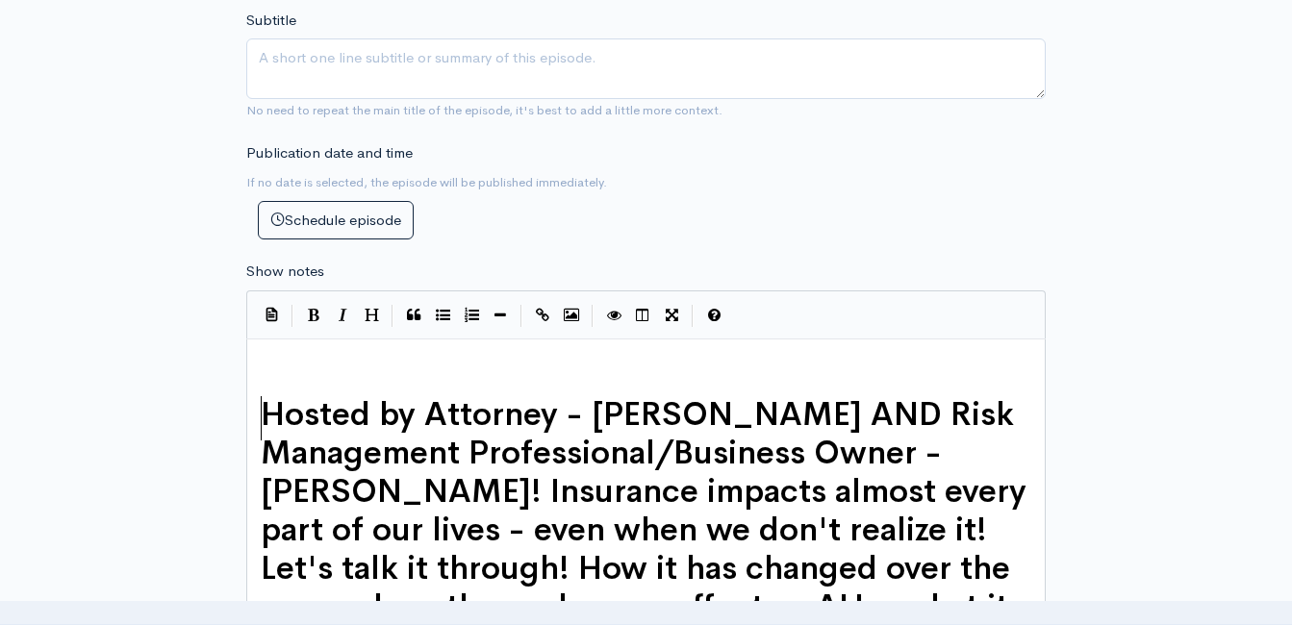
click at [284, 359] on pre "​" at bounding box center [653, 364] width 793 height 22
type textarea "Let's talk fo"
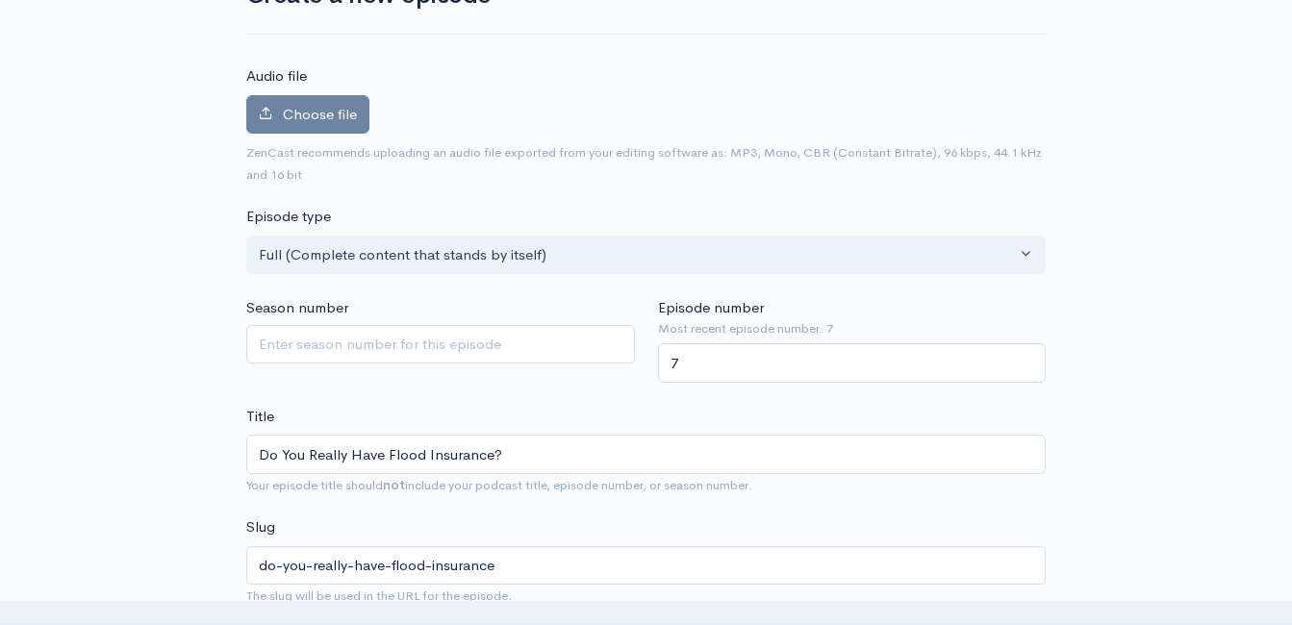
scroll to position [109, 0]
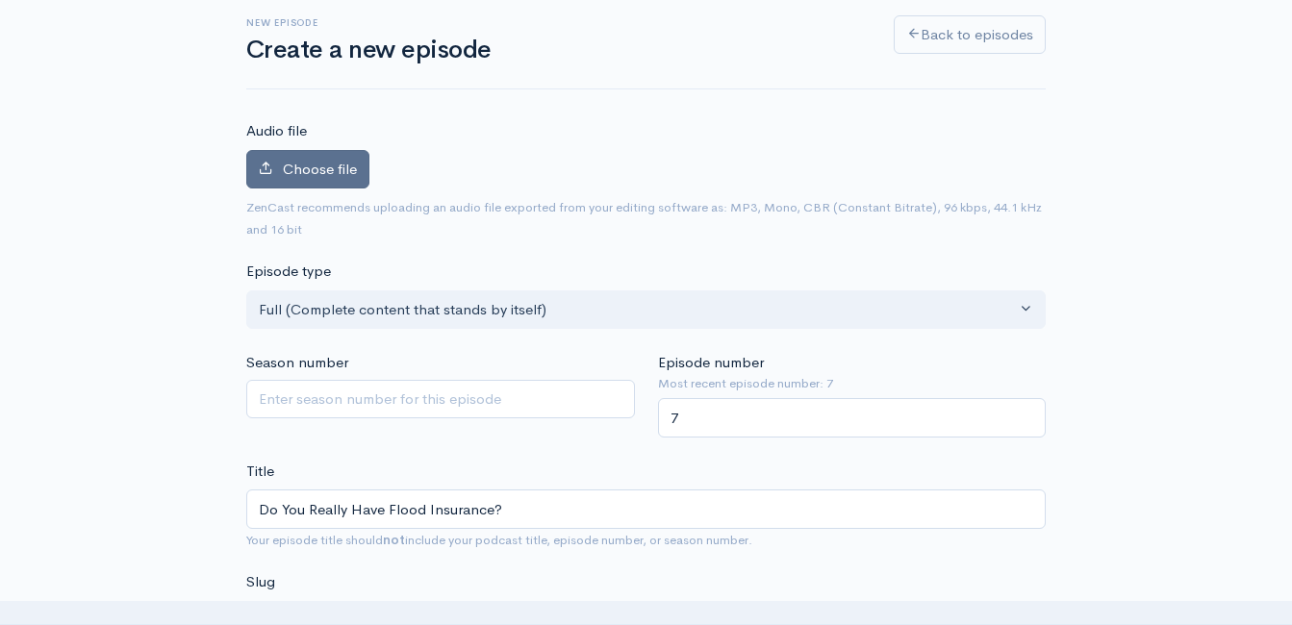
type textarea "lood insurance"
click at [319, 175] on span "Choose file" at bounding box center [320, 169] width 74 height 18
click at [0, 0] on input "Choose file" at bounding box center [0, 0] width 0 height 0
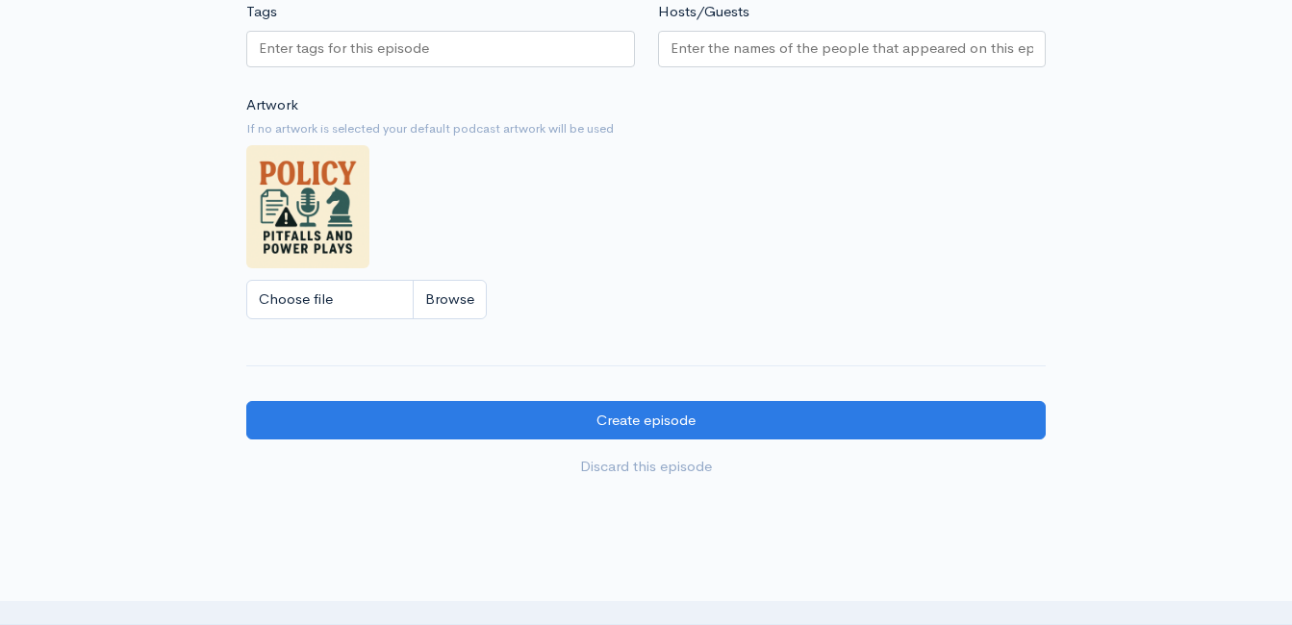
scroll to position [1922, 0]
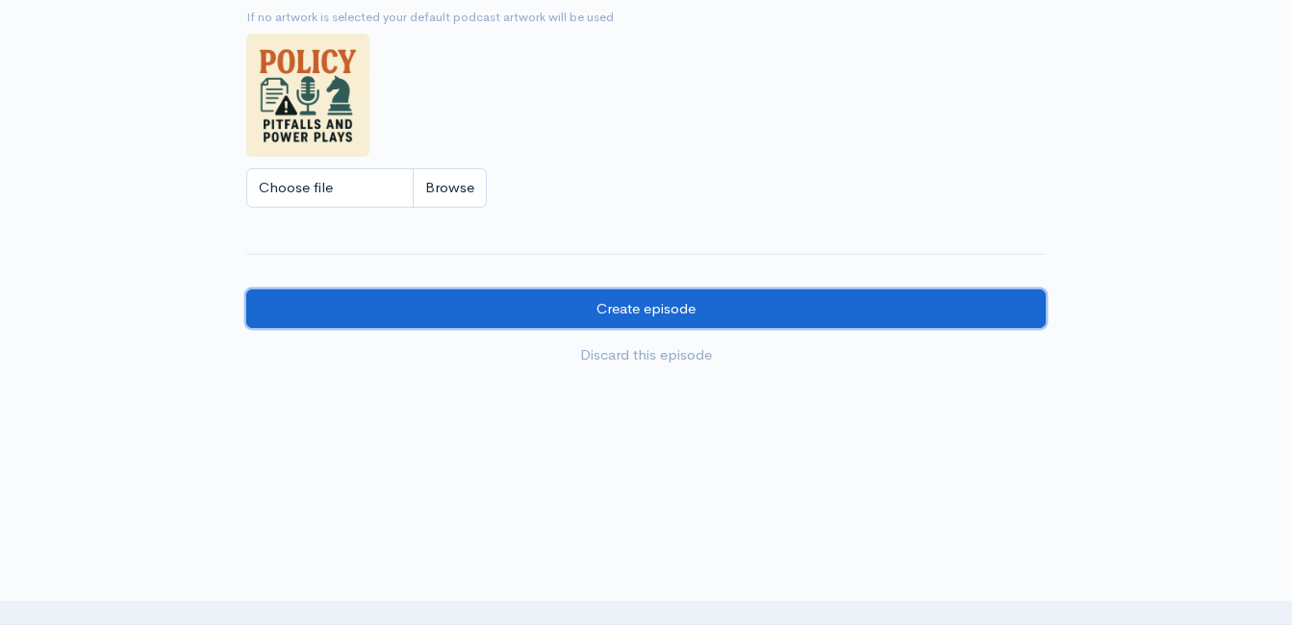
click at [819, 290] on input "Create episode" at bounding box center [645, 309] width 799 height 39
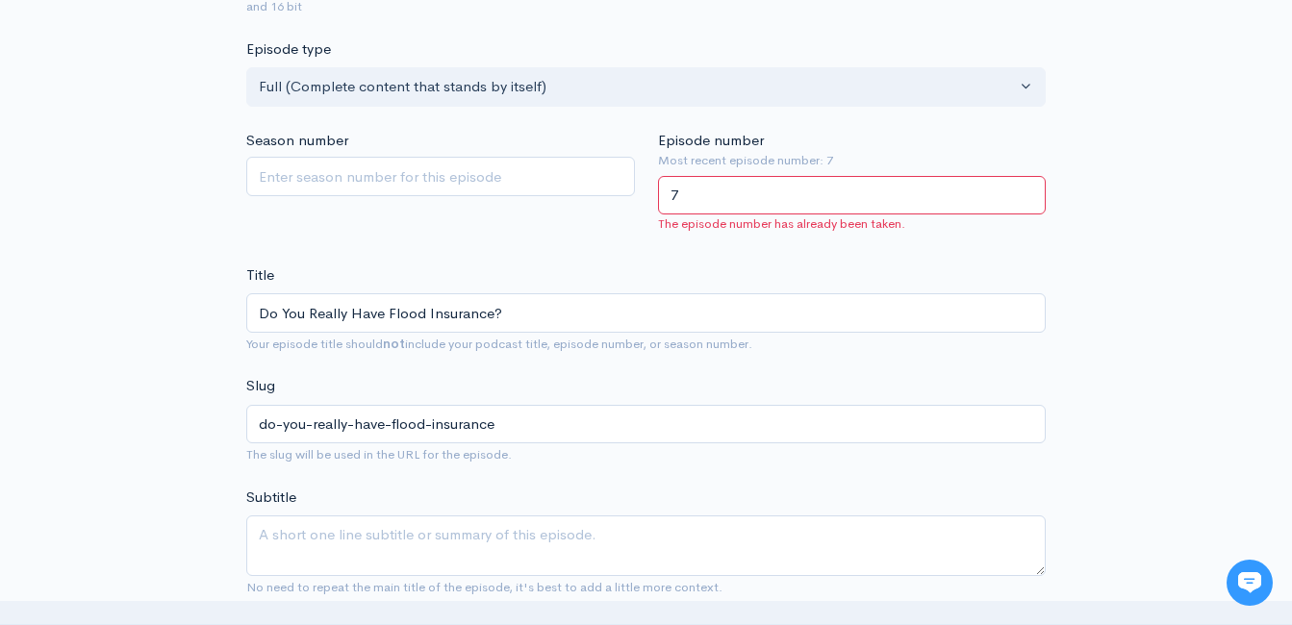
click at [733, 202] on input "7" at bounding box center [852, 195] width 389 height 39
type input "8"
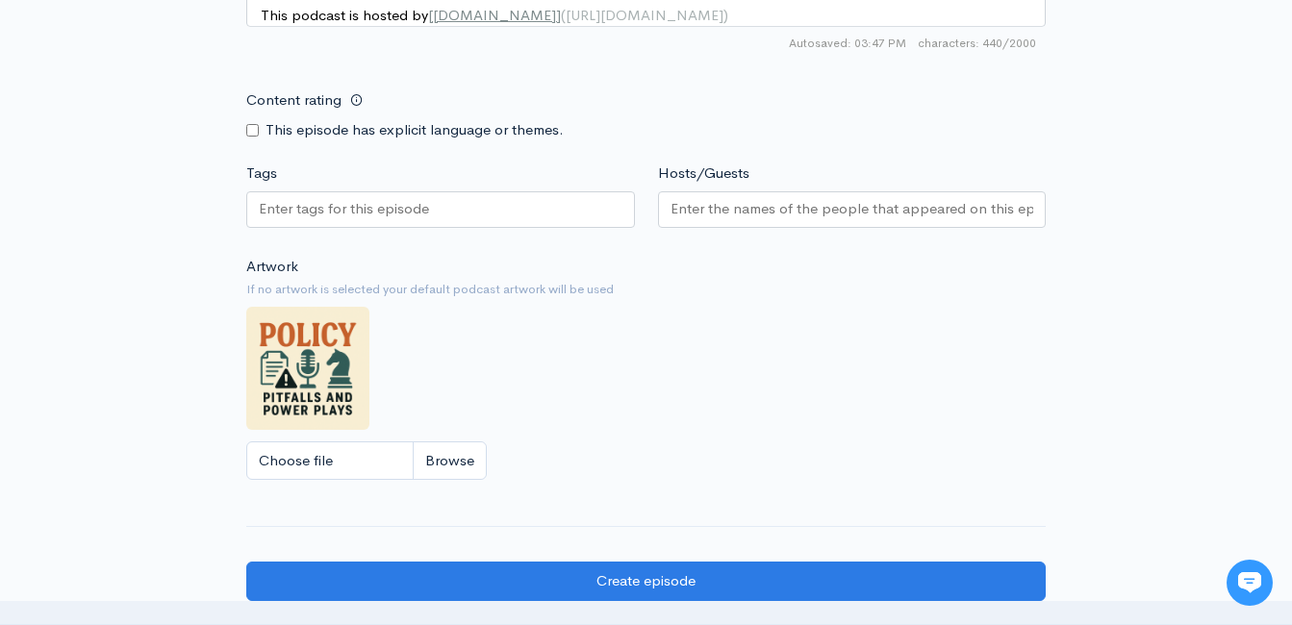
scroll to position [1646, 0]
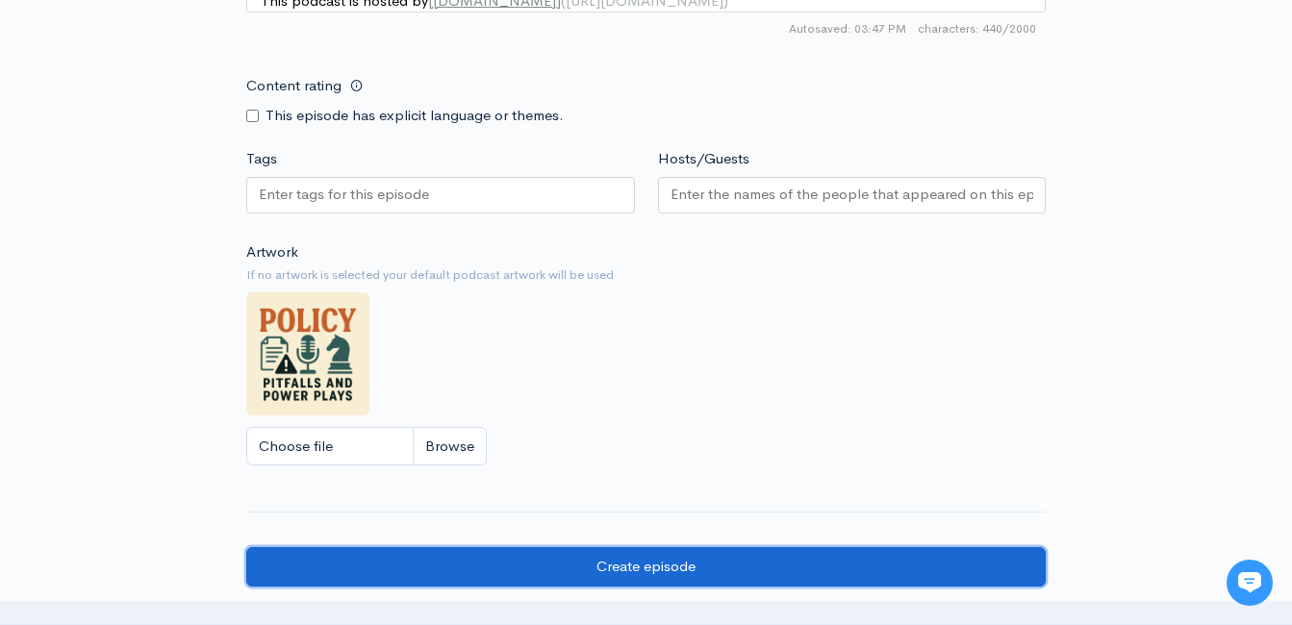
click at [562, 547] on input "Create episode" at bounding box center [645, 566] width 799 height 39
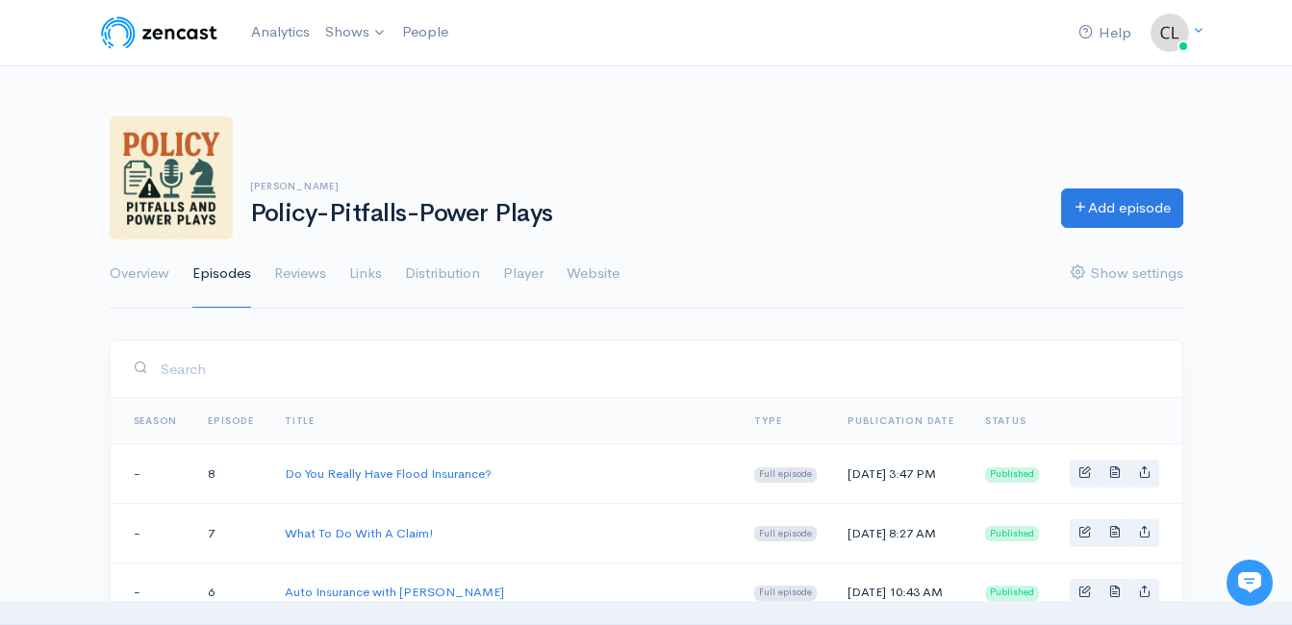
click at [705, 53] on div "Help Notifications View all Your profile Team settings Default team Current Log…" at bounding box center [646, 33] width 1097 height 42
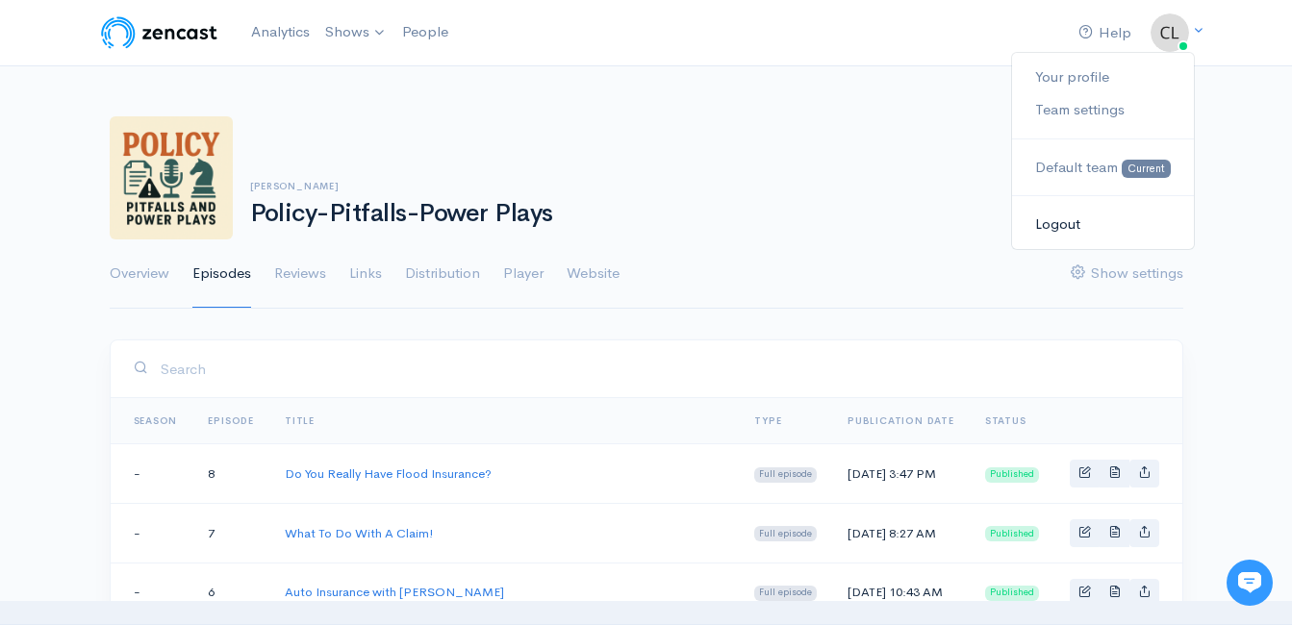
click at [1072, 222] on link "Logout" at bounding box center [1102, 225] width 181 height 34
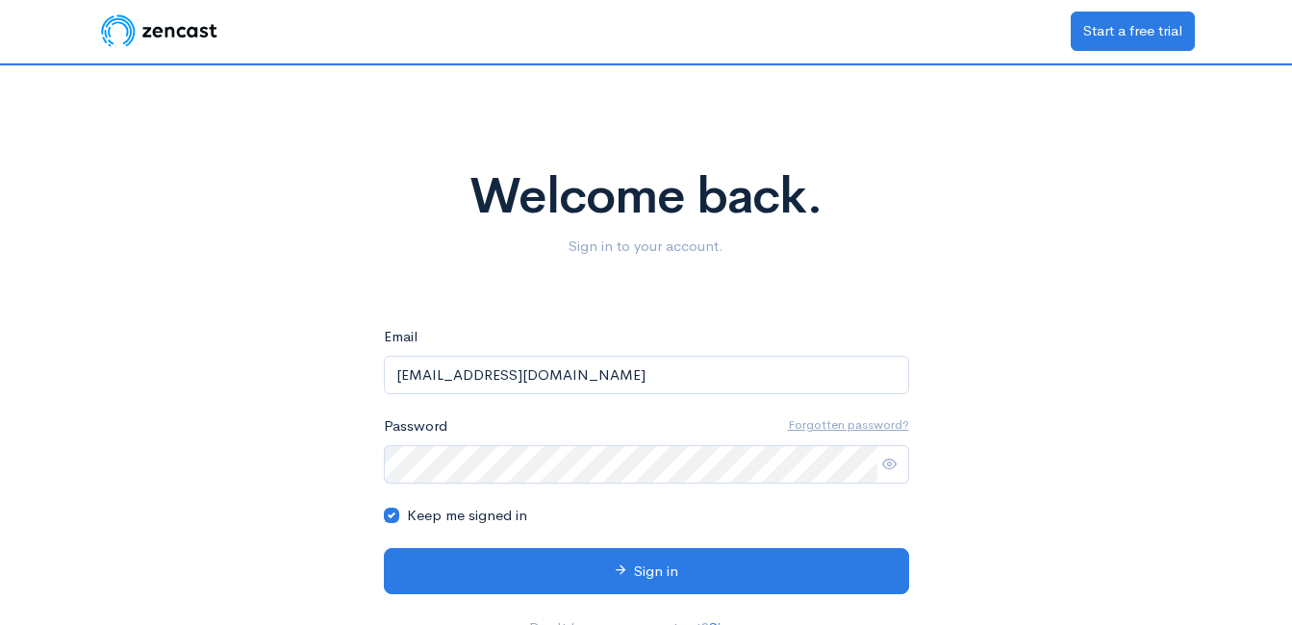
drag, startPoint x: 687, startPoint y: 371, endPoint x: 224, endPoint y: 401, distance: 463.7
click at [224, 401] on div "Welcome back. Sign in to your account. eyJpdiI6IlhIRVA1Q2FjU2hocCtIaU95ZkN4a2c9…" at bounding box center [646, 360] width 1097 height 590
type input "KarisaKaye@iluintimacy.com"
click at [245, 362] on div "Welcome back. Sign in to your account. eyJpdiI6IlhIRVA1Q2FjU2hocCtIaU95ZkN4a2c9…" at bounding box center [646, 360] width 1097 height 590
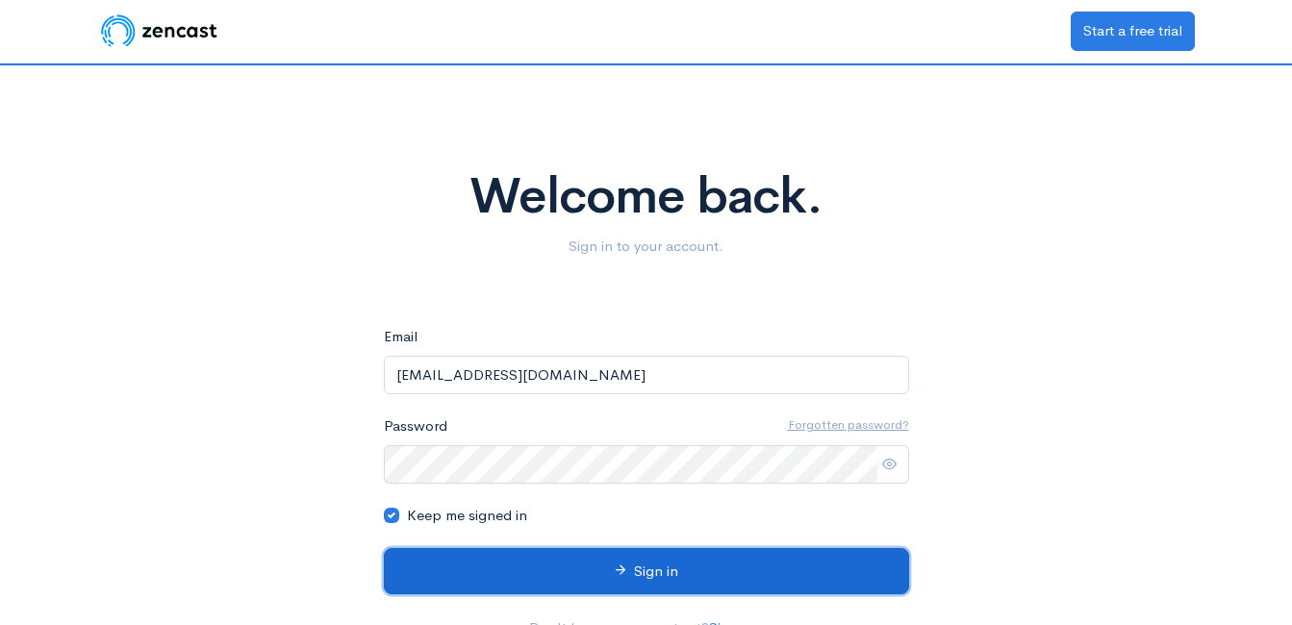
click at [604, 566] on button "Sign in" at bounding box center [646, 571] width 525 height 47
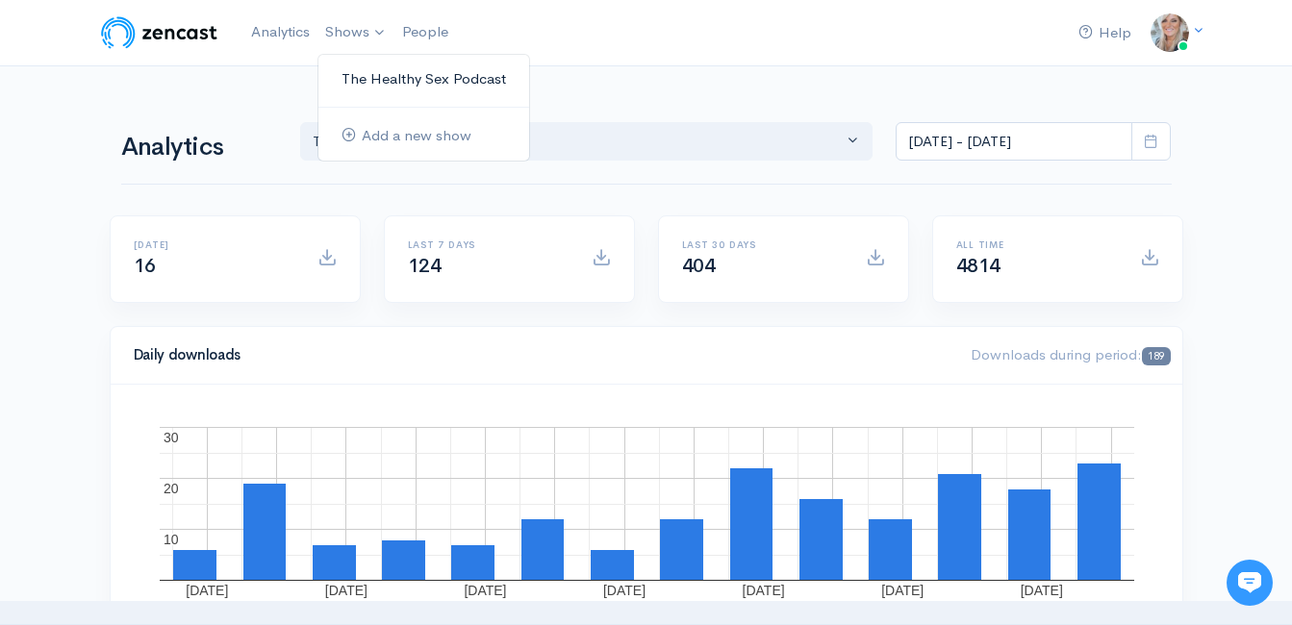
click at [366, 88] on link "The Healthy Sex Podcast" at bounding box center [423, 80] width 211 height 34
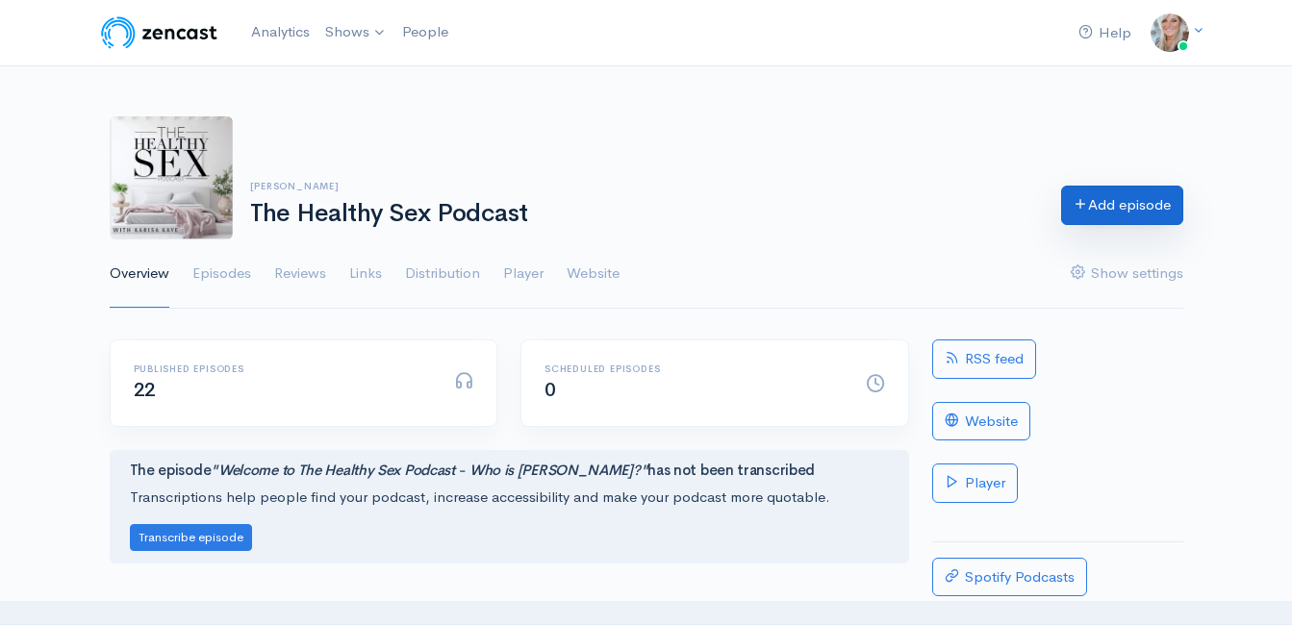
click at [1120, 207] on link "Add episode" at bounding box center [1122, 205] width 122 height 39
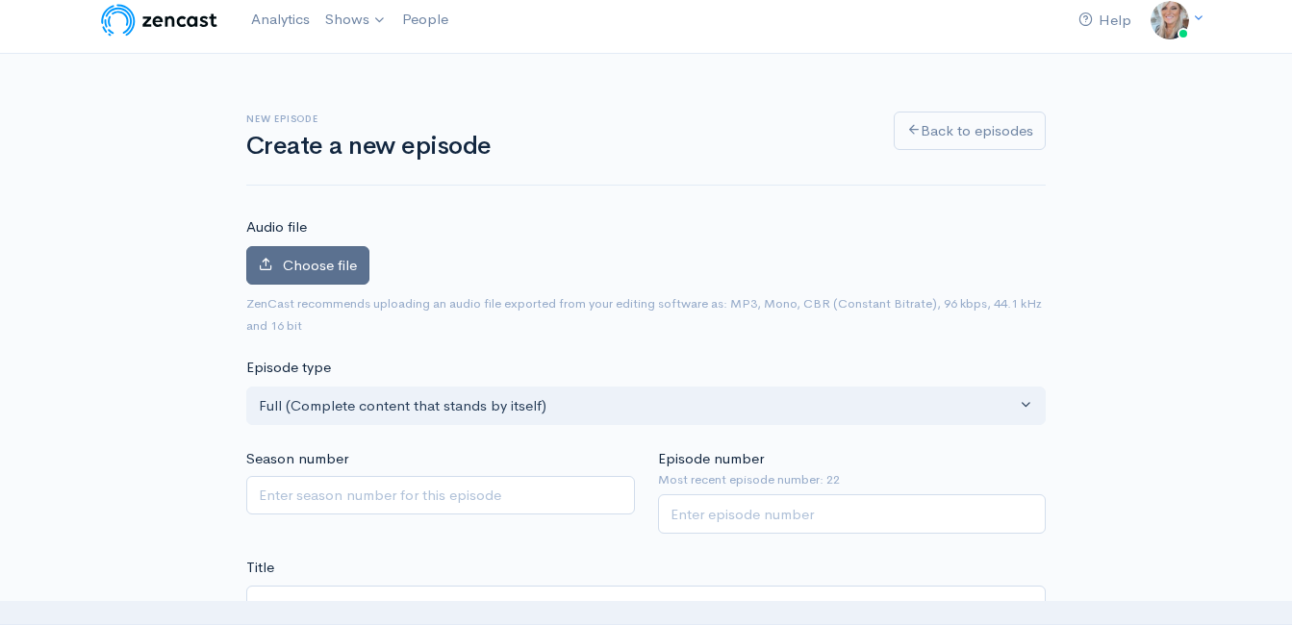
click at [355, 265] on span "Choose file" at bounding box center [320, 265] width 74 height 18
click at [0, 0] on input "Choose file" at bounding box center [0, 0] width 0 height 0
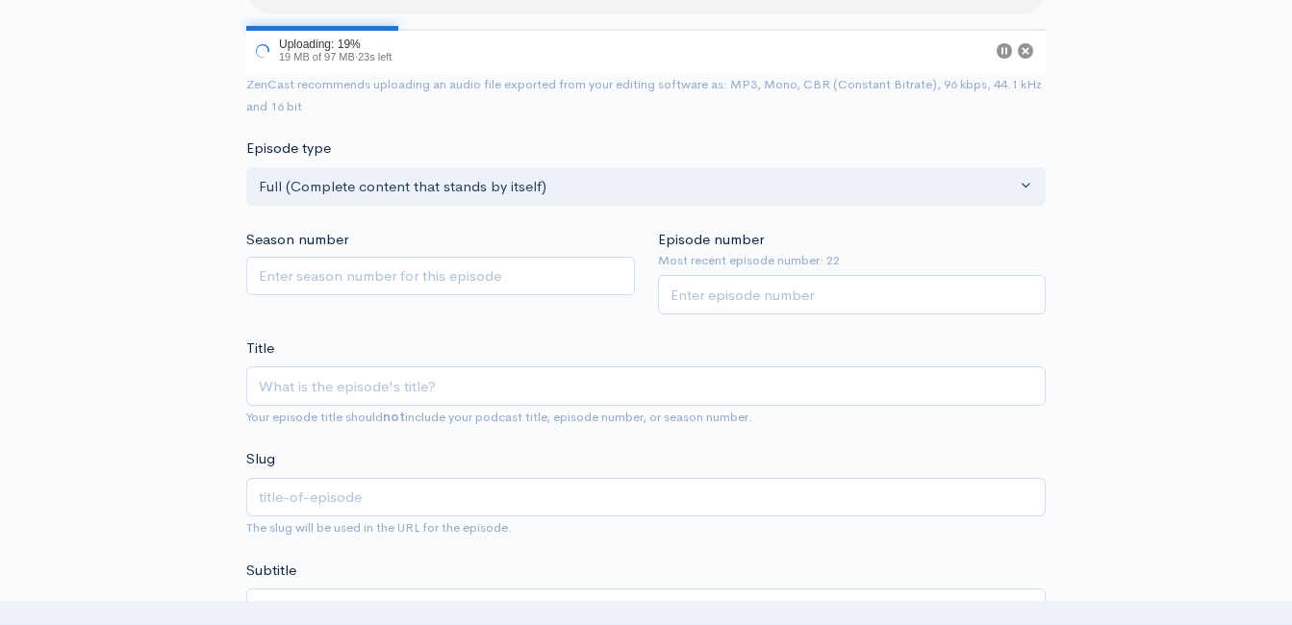
scroll to position [301, 0]
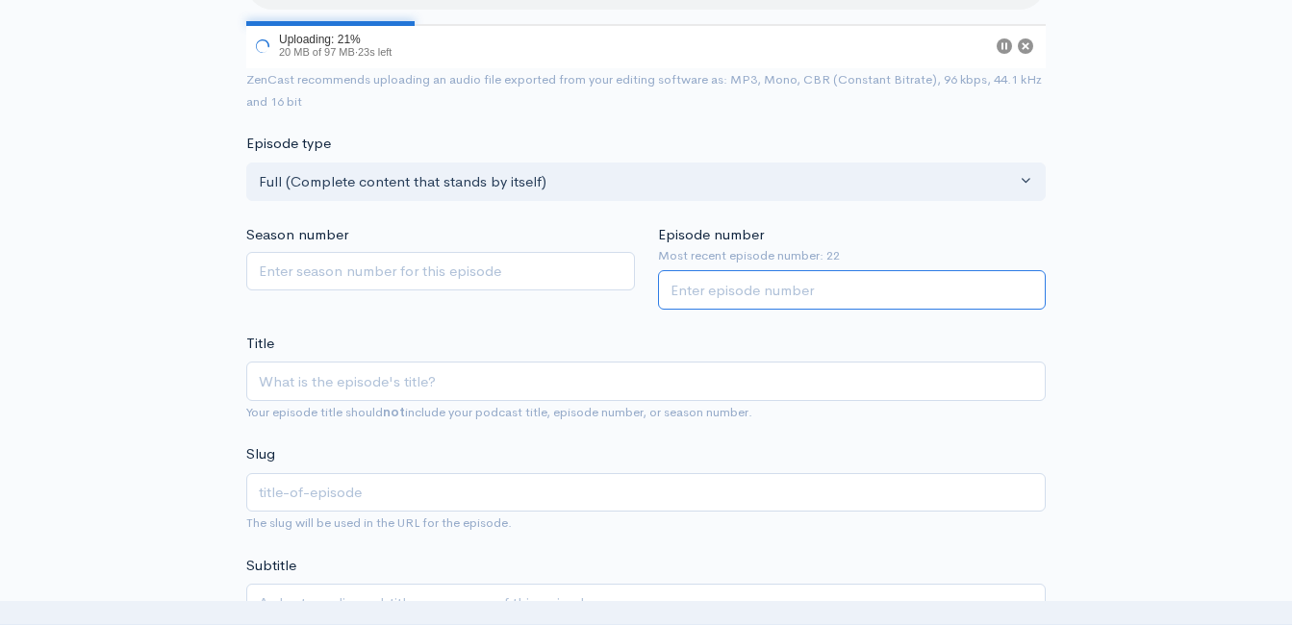
click at [761, 293] on input "Episode number" at bounding box center [852, 289] width 389 height 39
type input "23"
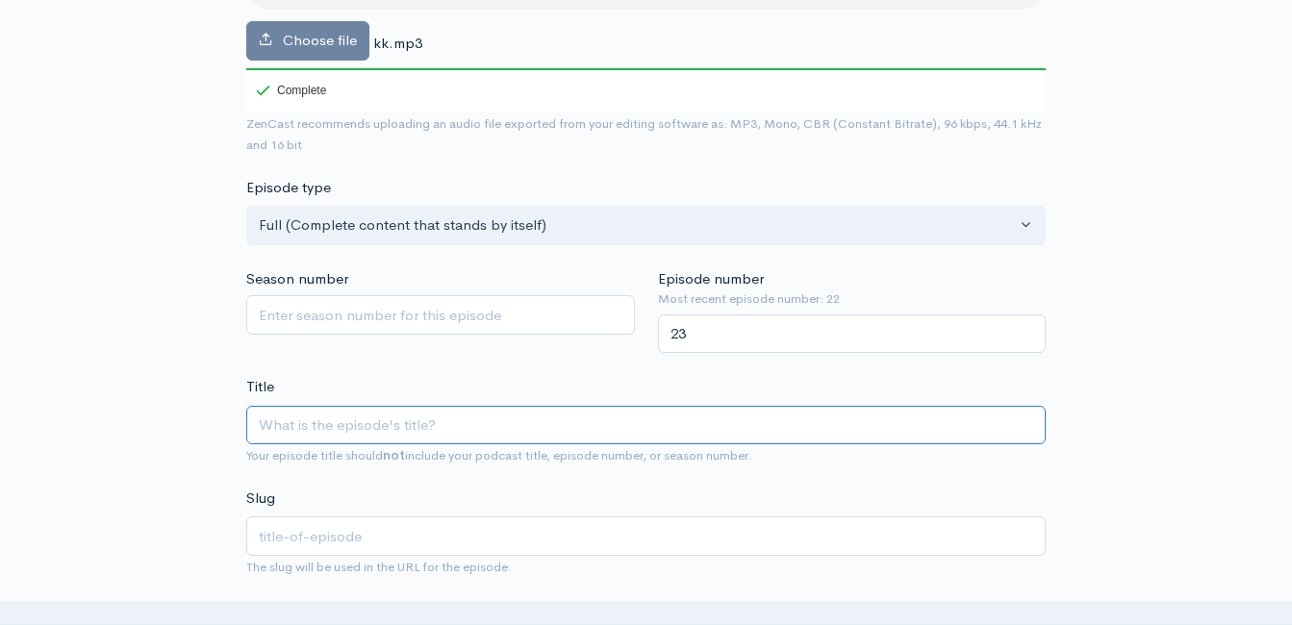
paste input "“God, Fantasy, & Lust”"
click at [268, 424] on input "“God, Fantasy, & Lust”" at bounding box center [645, 425] width 799 height 39
type input "God, Fantasy, & Lust”"
type input "god-fantasy-lust"
click at [453, 424] on input "God, Fantasy, & Lust”" at bounding box center [645, 425] width 799 height 39
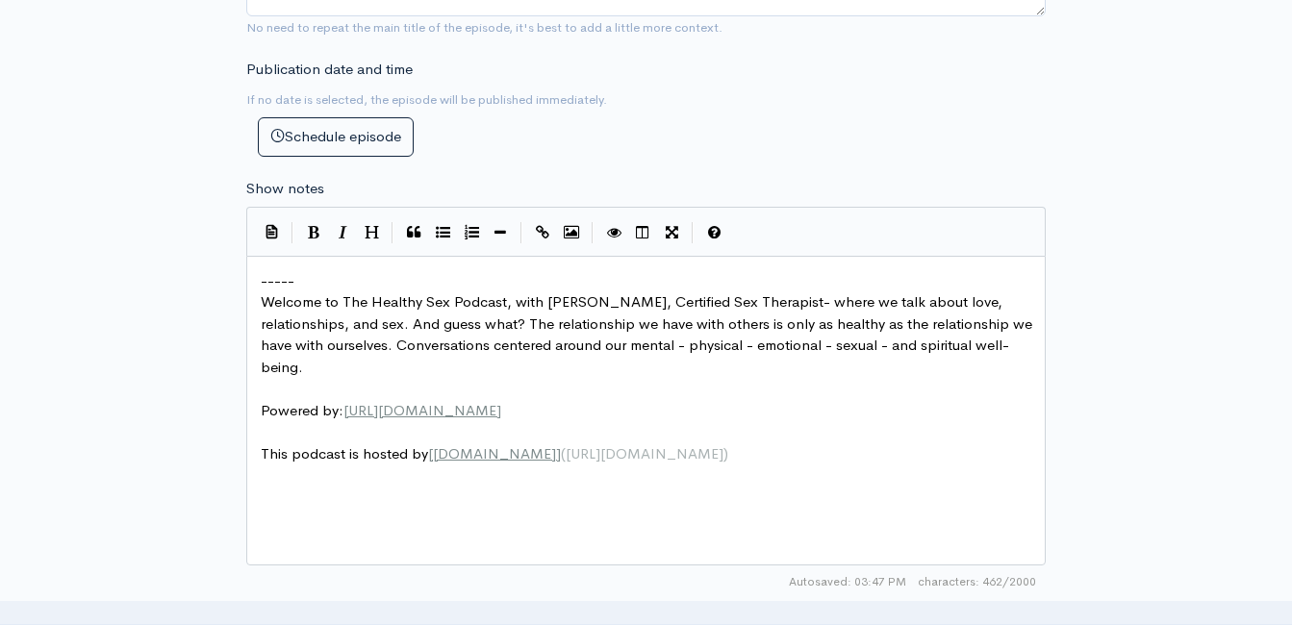
scroll to position [974, 0]
type input "God, Fantasy, & Lust"
click at [264, 279] on span "-----" at bounding box center [278, 279] width 34 height 18
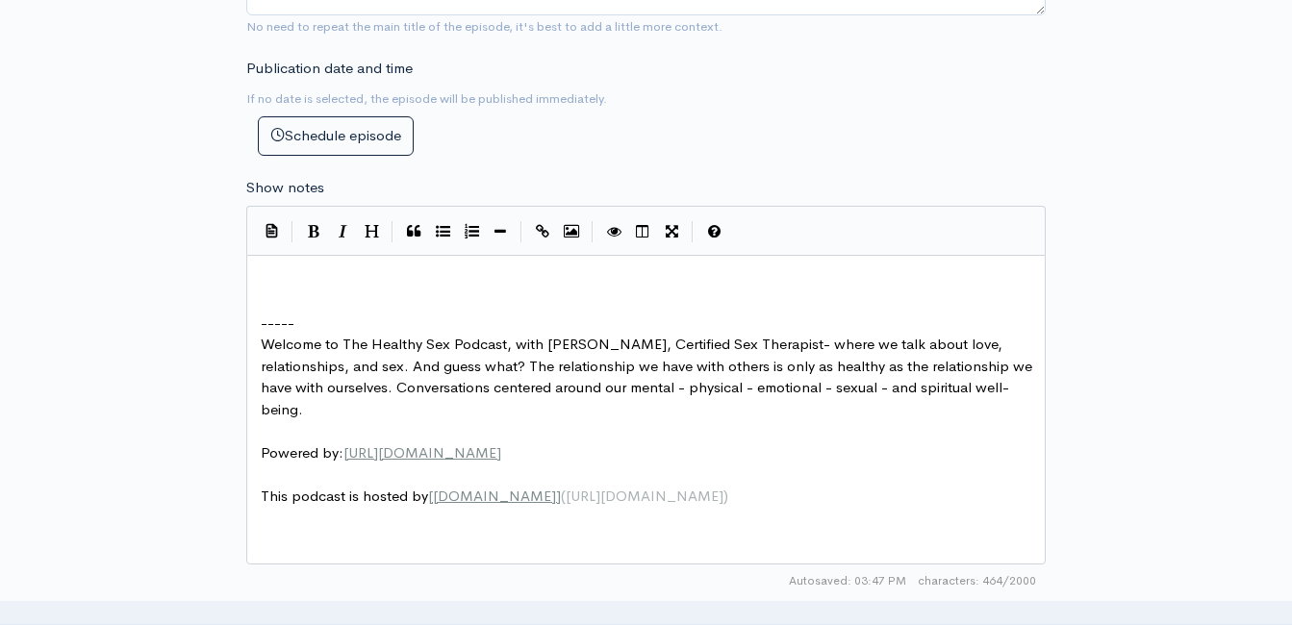
click at [264, 281] on pre "​" at bounding box center [653, 280] width 793 height 22
type textarea "​"
paste textarea
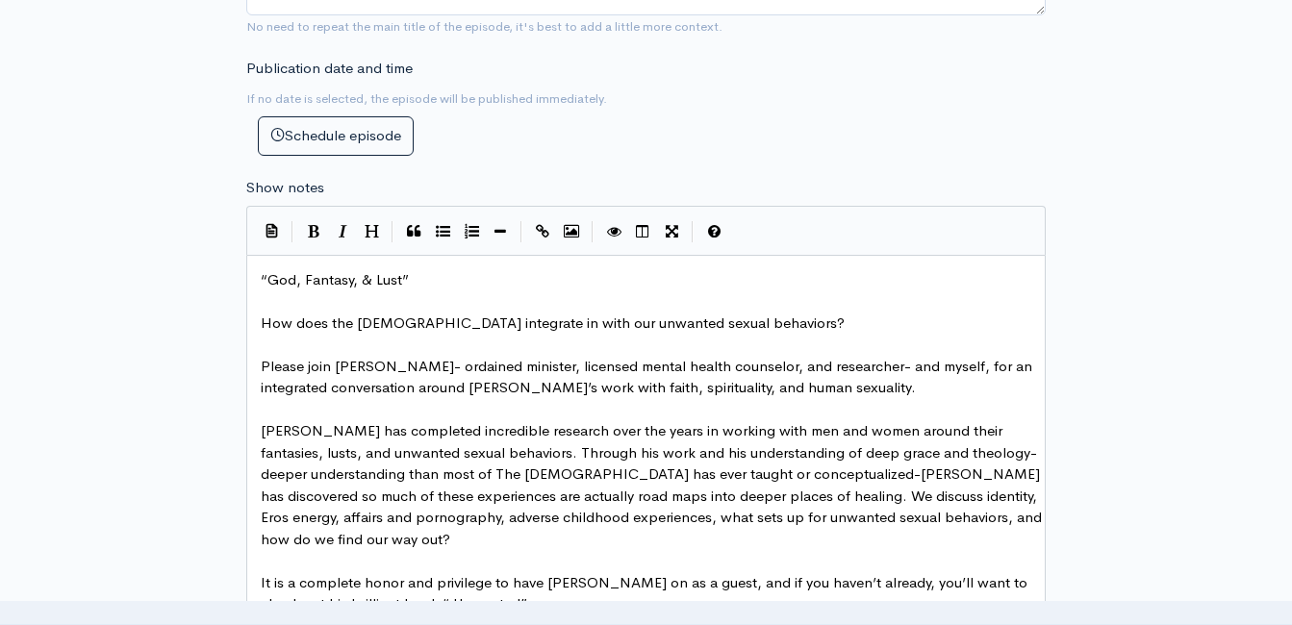
scroll to position [1042, 0]
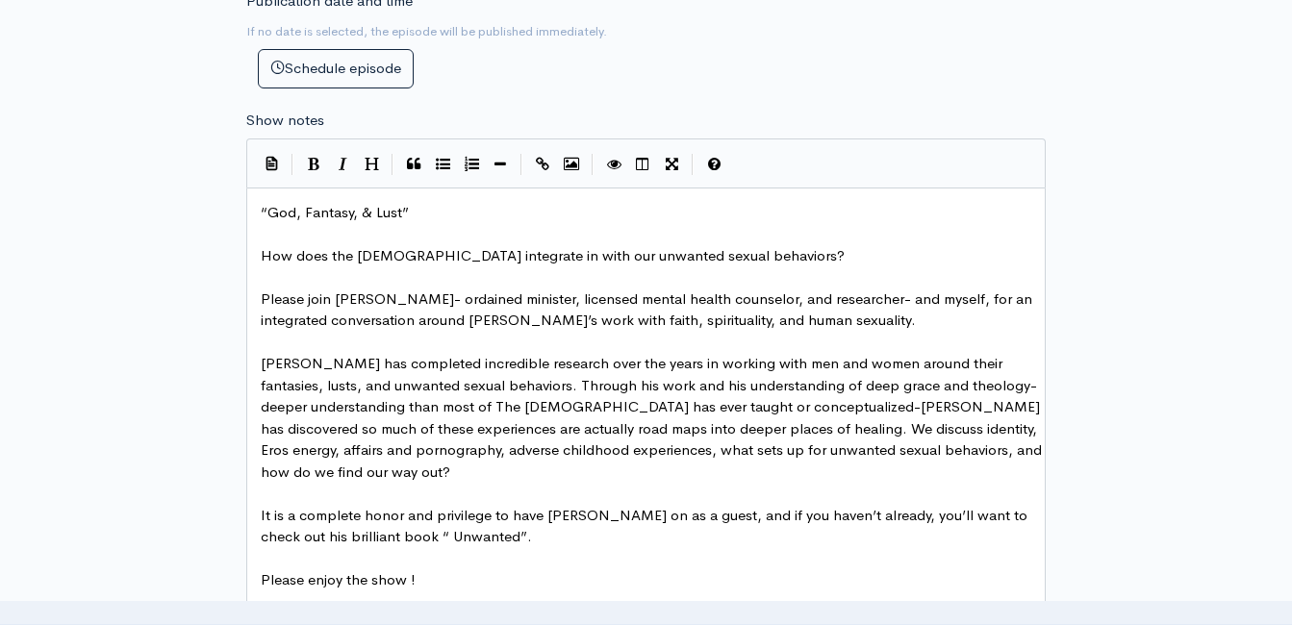
click at [263, 251] on span "How does the Gospel integrate in with our unwanted sexual behaviors?" at bounding box center [553, 255] width 584 height 18
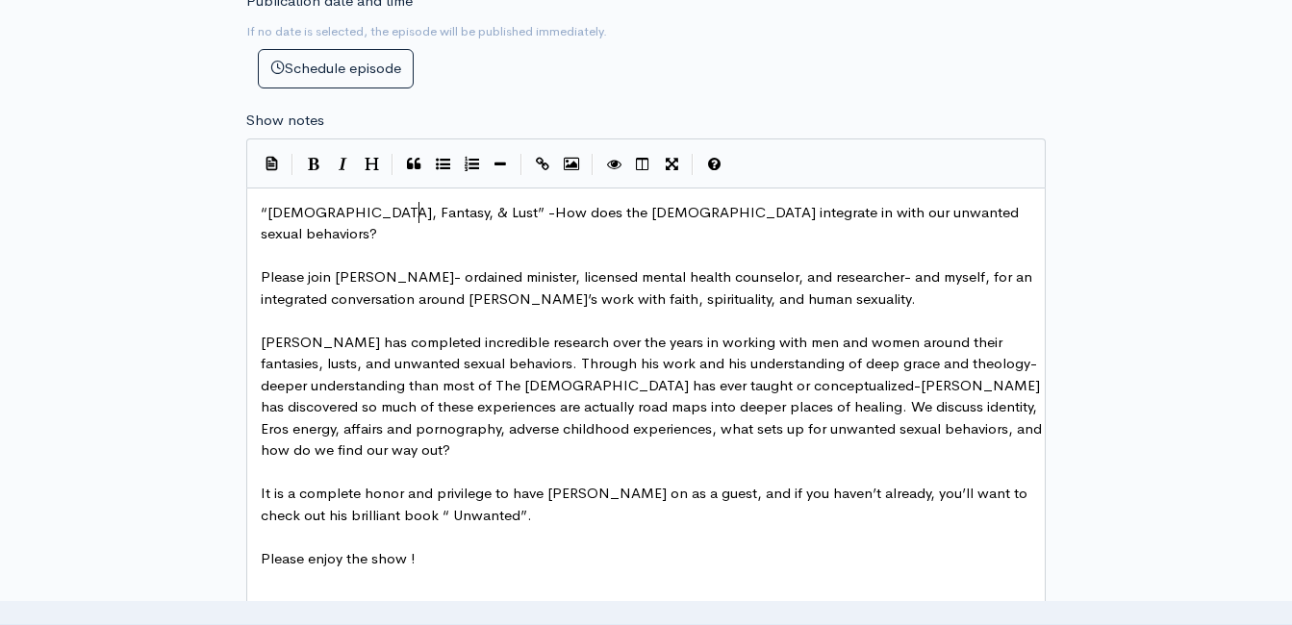
type textarea "-"
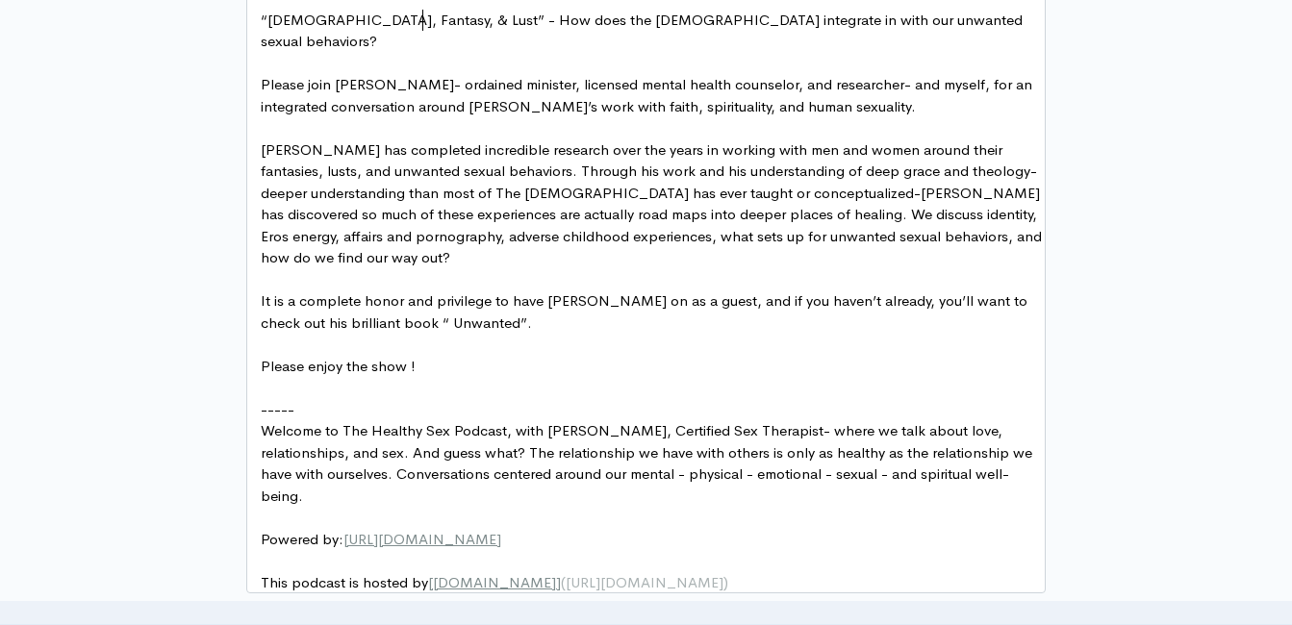
scroll to position [1330, 0]
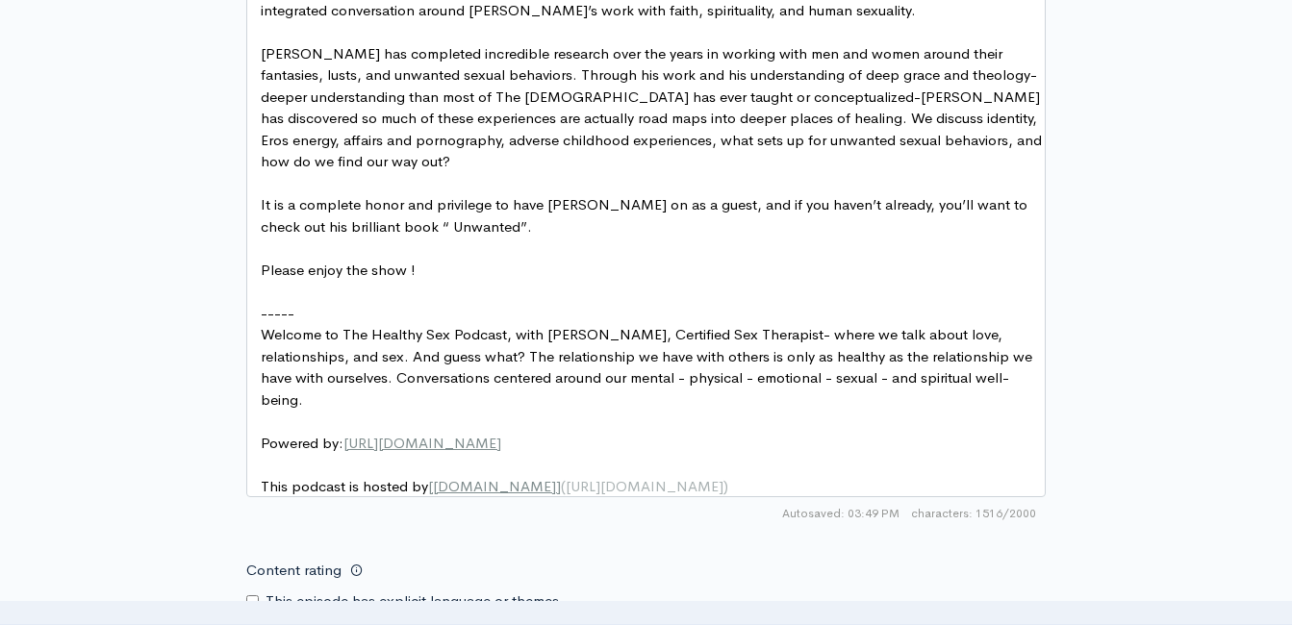
click at [261, 261] on span "Please enjoy the show !" at bounding box center [338, 270] width 155 height 18
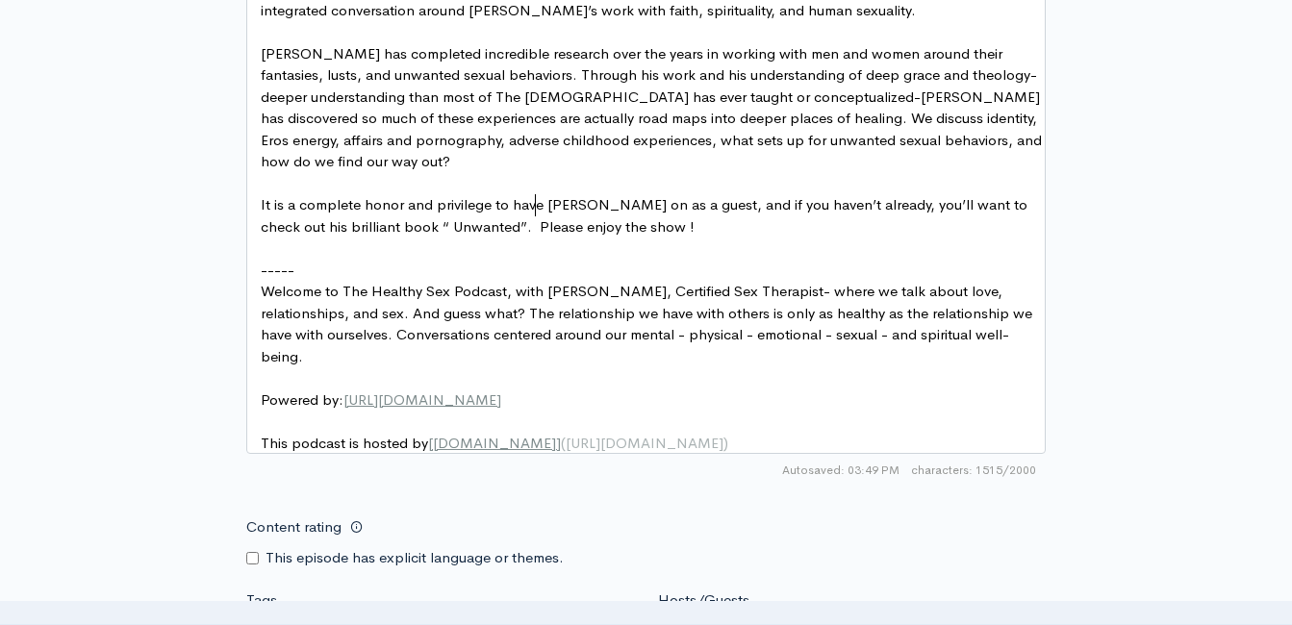
scroll to position [8, 4]
click at [279, 238] on pre "​" at bounding box center [653, 249] width 793 height 22
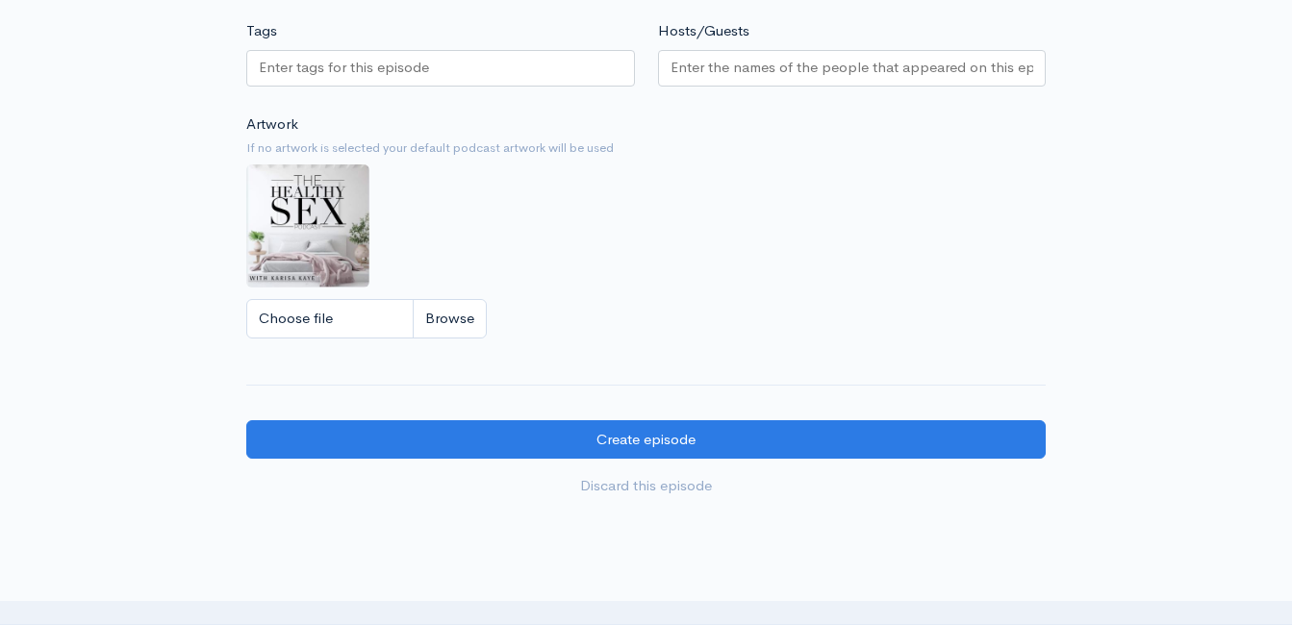
scroll to position [1908, 0]
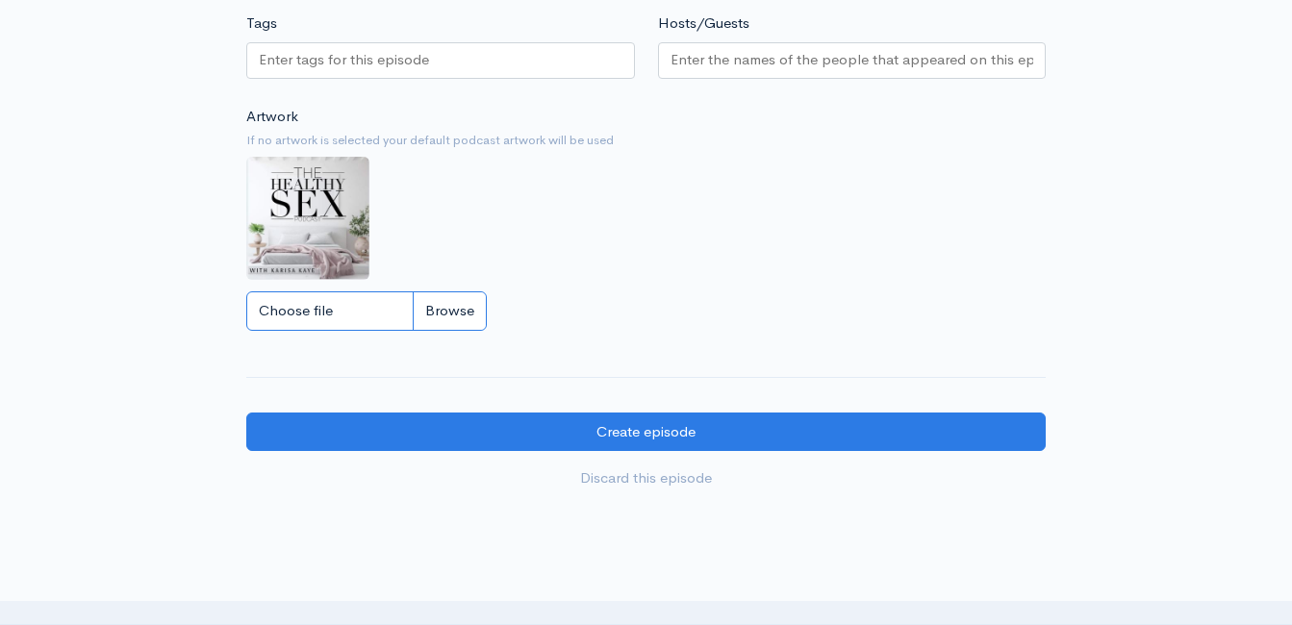
click at [450, 303] on input "Choose file" at bounding box center [366, 310] width 240 height 39
type input "C:\fakepath\IMG_0426.PNG"
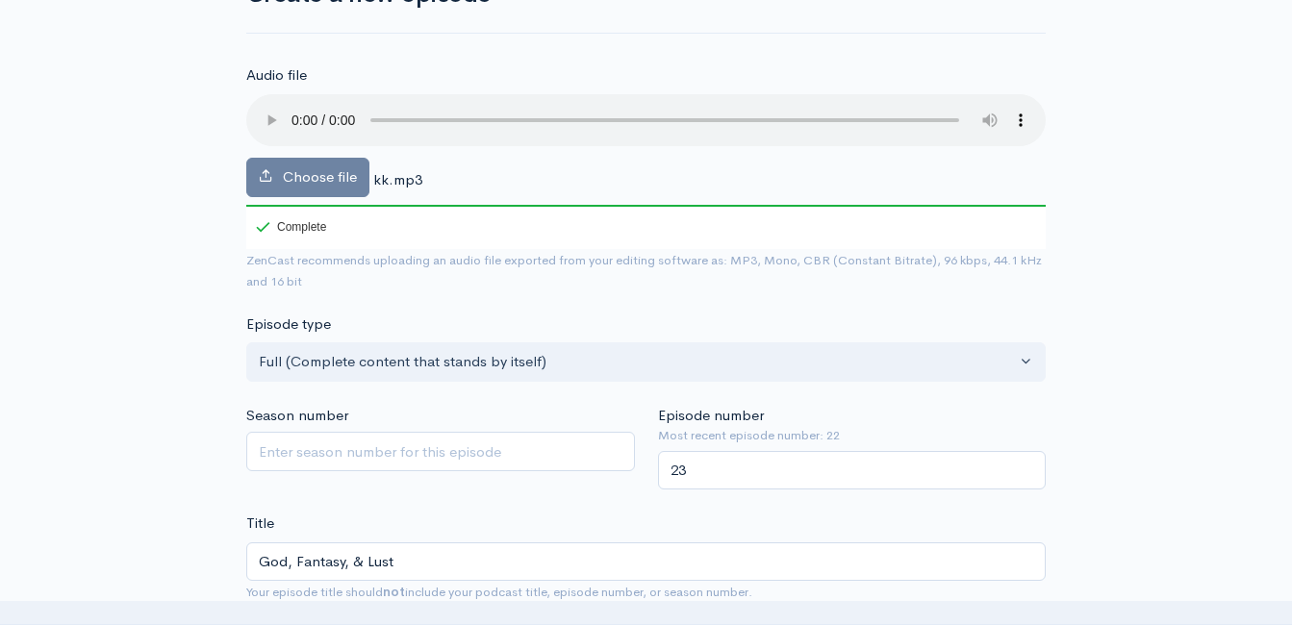
scroll to position [80, 0]
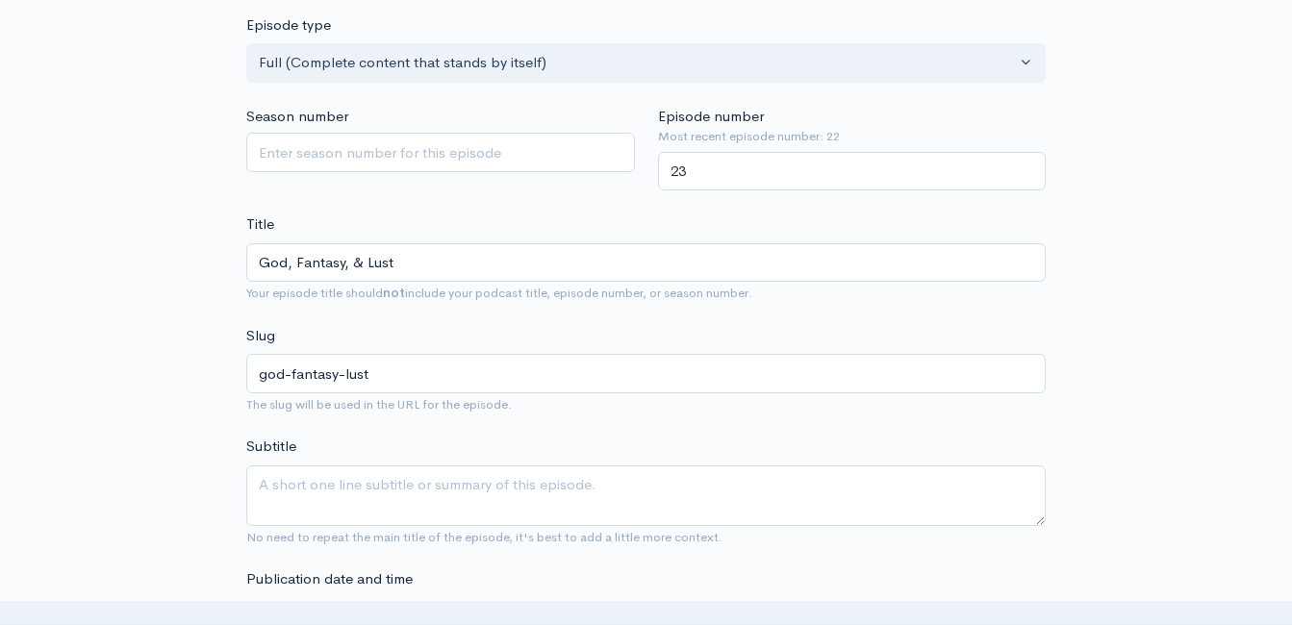
scroll to position [465, 0]
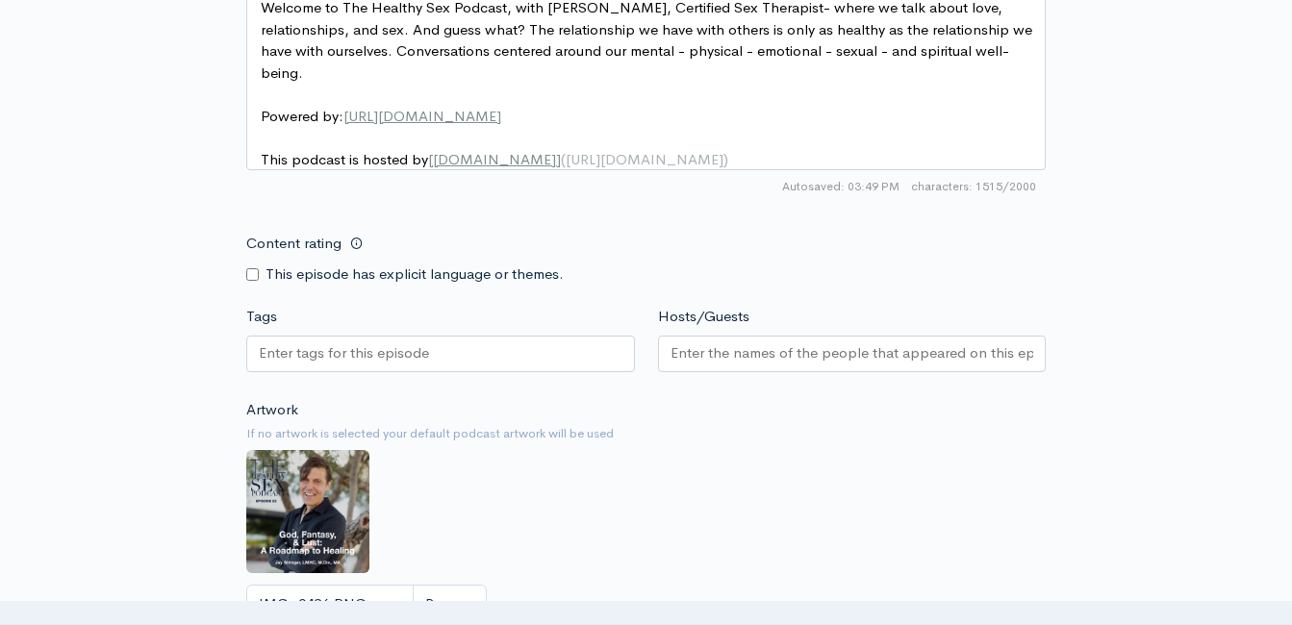
scroll to position [1715, 0]
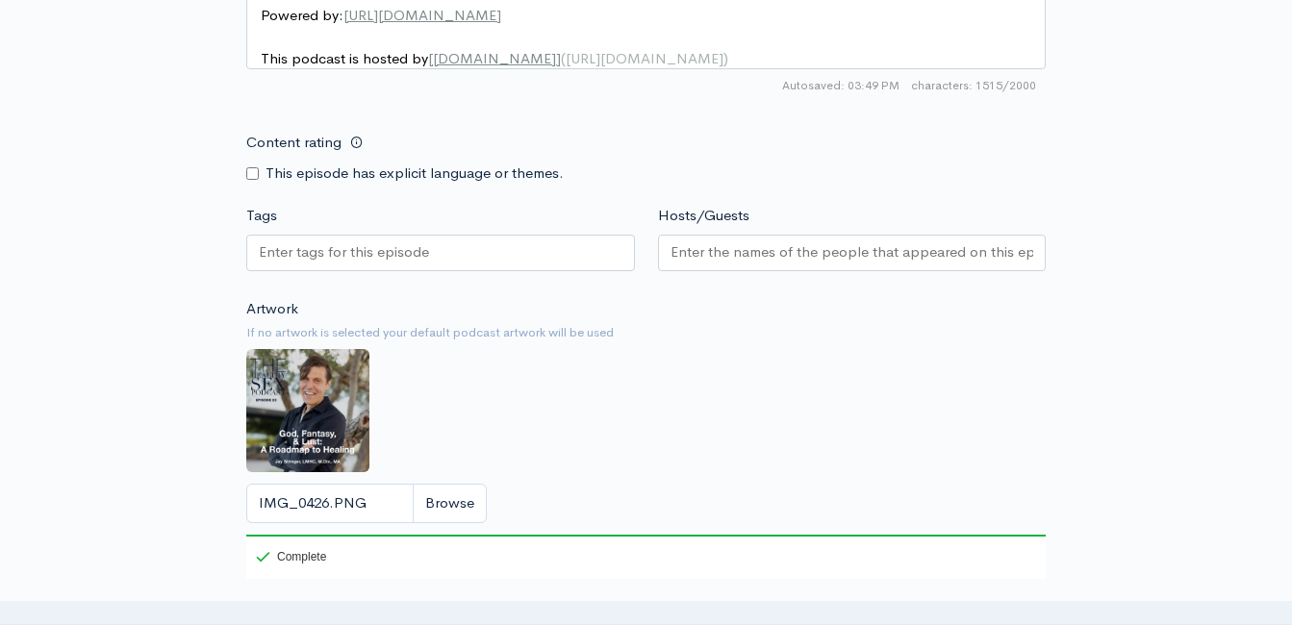
click at [257, 167] on input "Content rating" at bounding box center [252, 173] width 13 height 13
checkbox input "true"
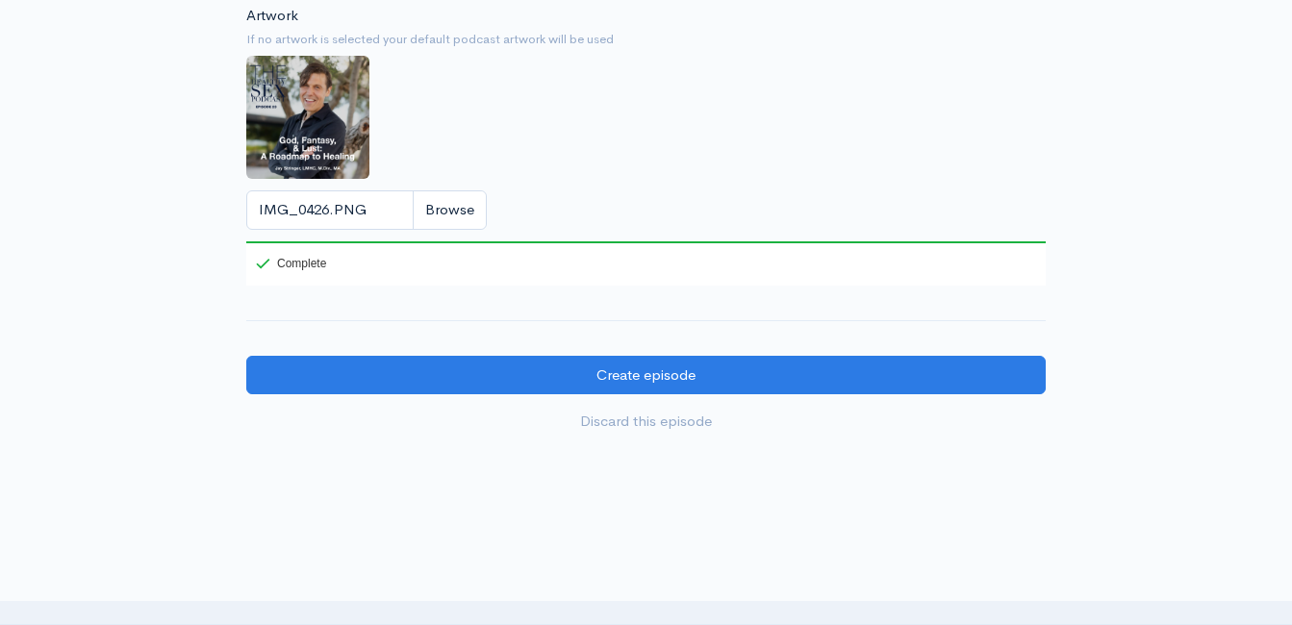
scroll to position [2090, 0]
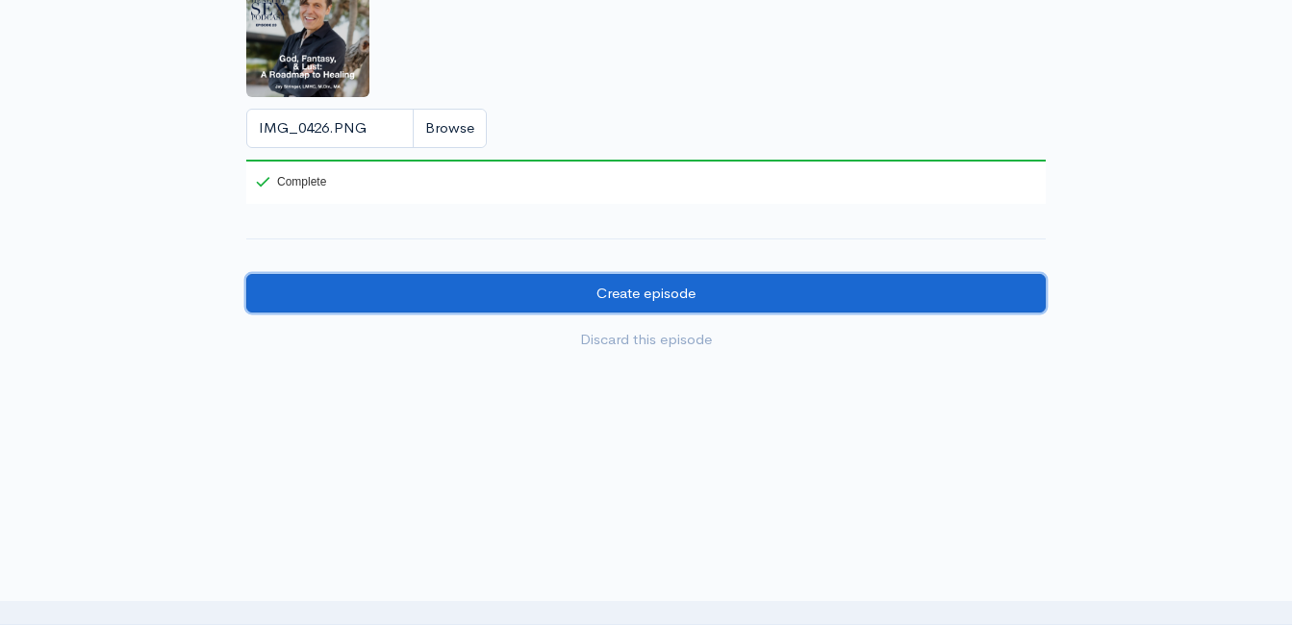
click at [530, 283] on input "Create episode" at bounding box center [645, 293] width 799 height 39
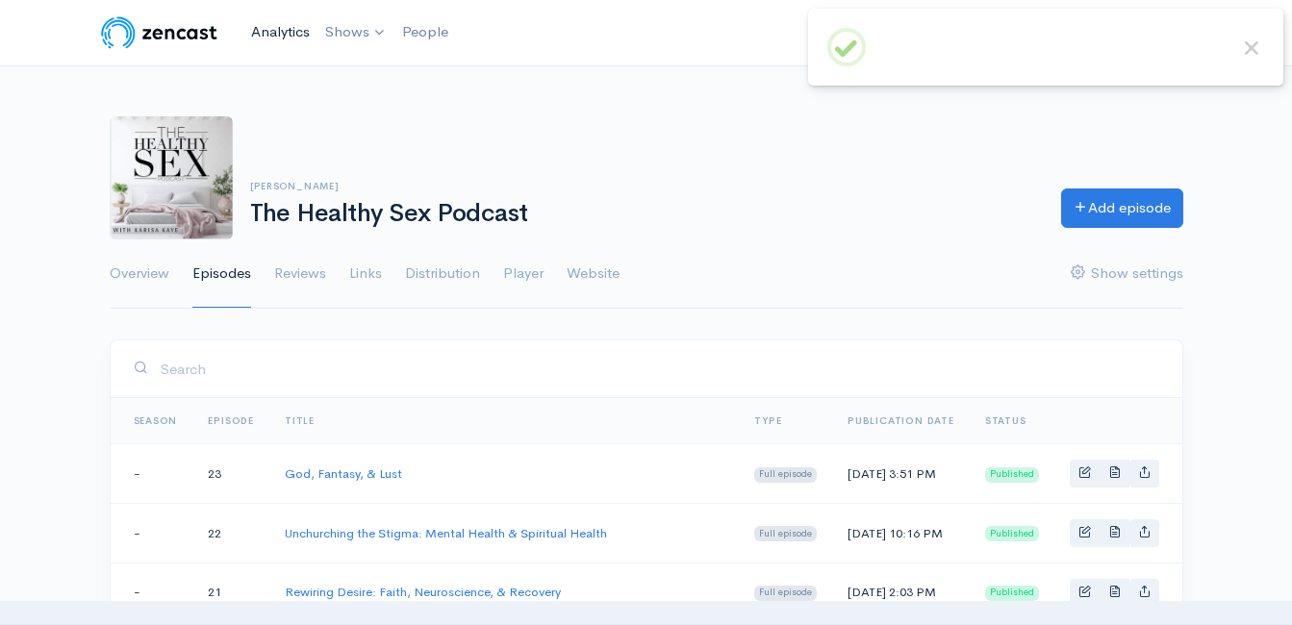
click at [284, 28] on link "Analytics" at bounding box center [280, 32] width 74 height 41
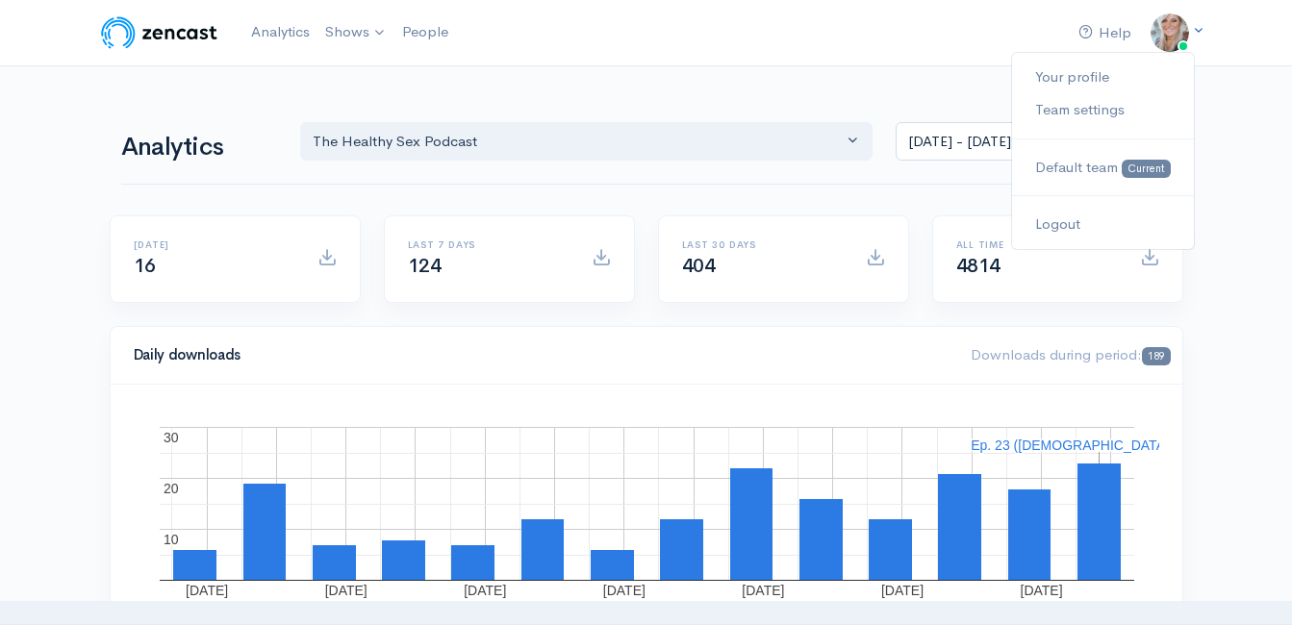
click at [1170, 28] on img at bounding box center [1169, 32] width 38 height 38
click at [1064, 226] on link "Logout" at bounding box center [1102, 225] width 181 height 34
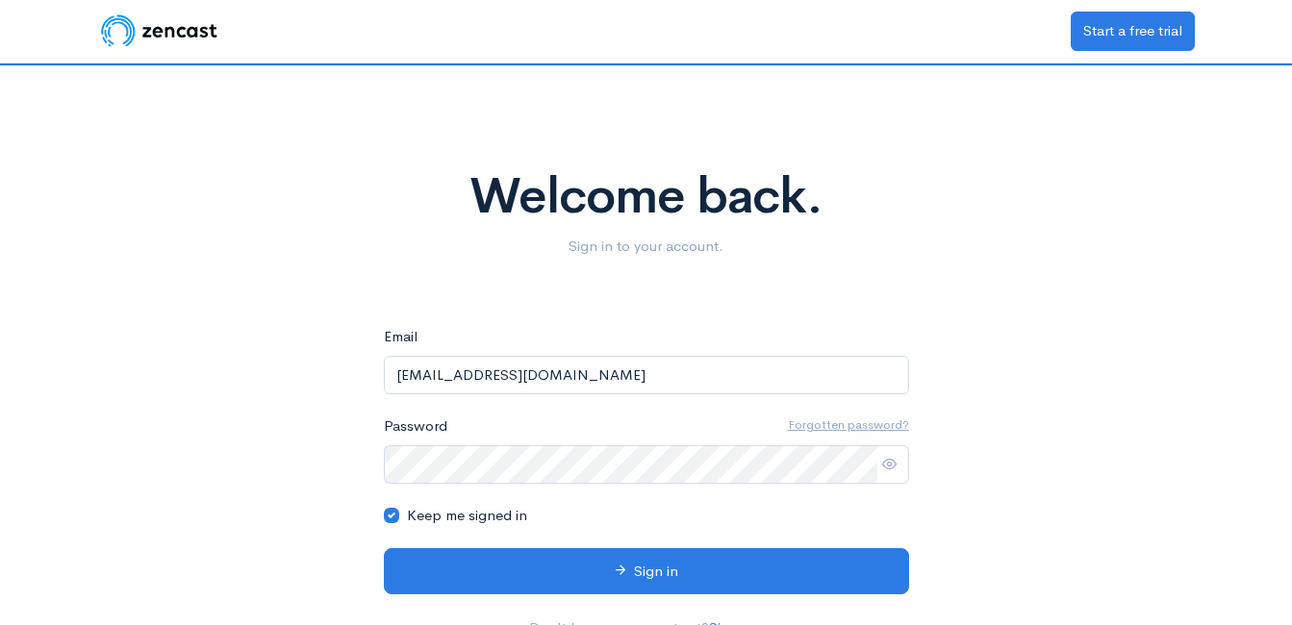
drag, startPoint x: 495, startPoint y: 374, endPoint x: 147, endPoint y: 384, distance: 348.4
click at [146, 388] on div "Welcome back. Sign in to your account. eyJpdiI6ImlPUWRCOEVkdUJvbVpDZ0RsSWZRMVE9…" at bounding box center [646, 360] width 1097 height 590
type input "[EMAIL_ADDRESS][DOMAIN_NAME]"
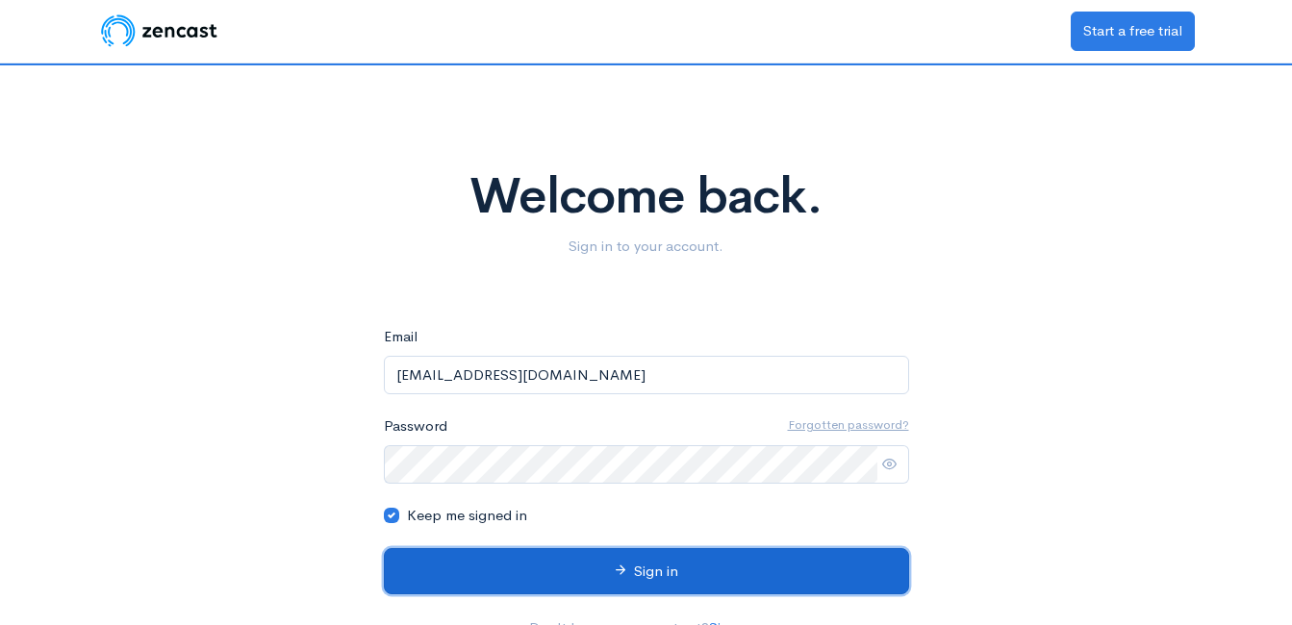
drag, startPoint x: 501, startPoint y: 561, endPoint x: 495, endPoint y: 544, distance: 17.3
click at [500, 559] on button "Sign in" at bounding box center [646, 571] width 525 height 47
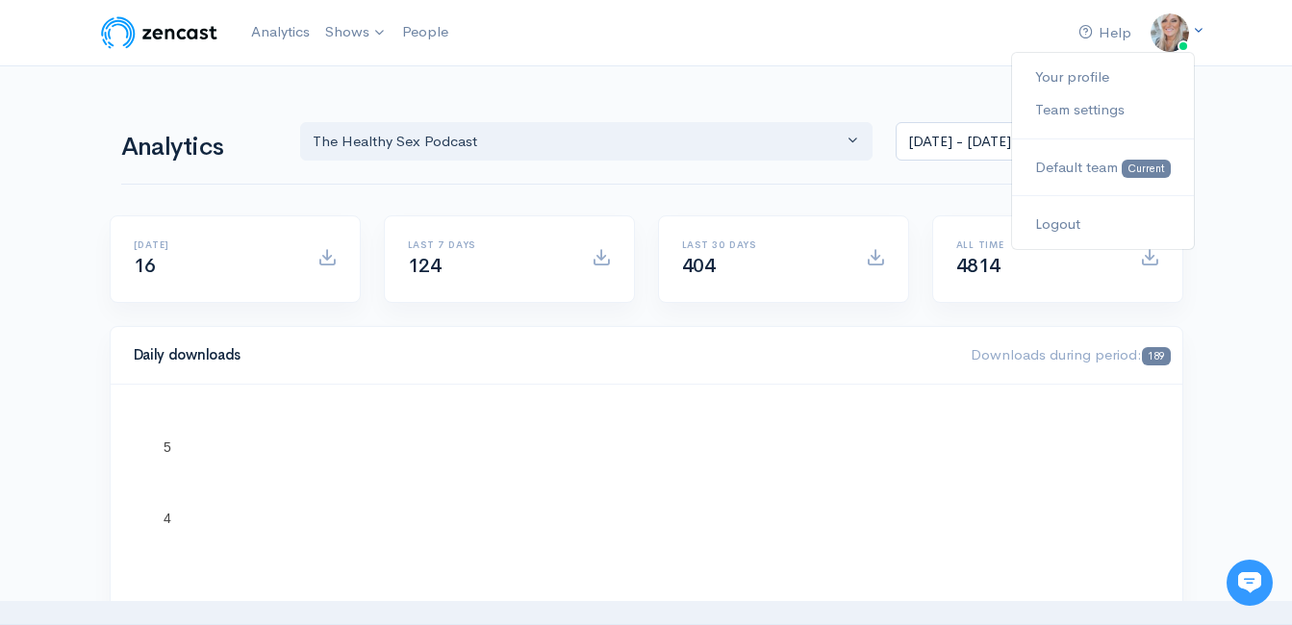
drag, startPoint x: 1165, startPoint y: 35, endPoint x: 1165, endPoint y: 93, distance: 58.7
click at [1165, 34] on img at bounding box center [1169, 32] width 38 height 38
click at [1074, 225] on link "Logout" at bounding box center [1102, 225] width 181 height 34
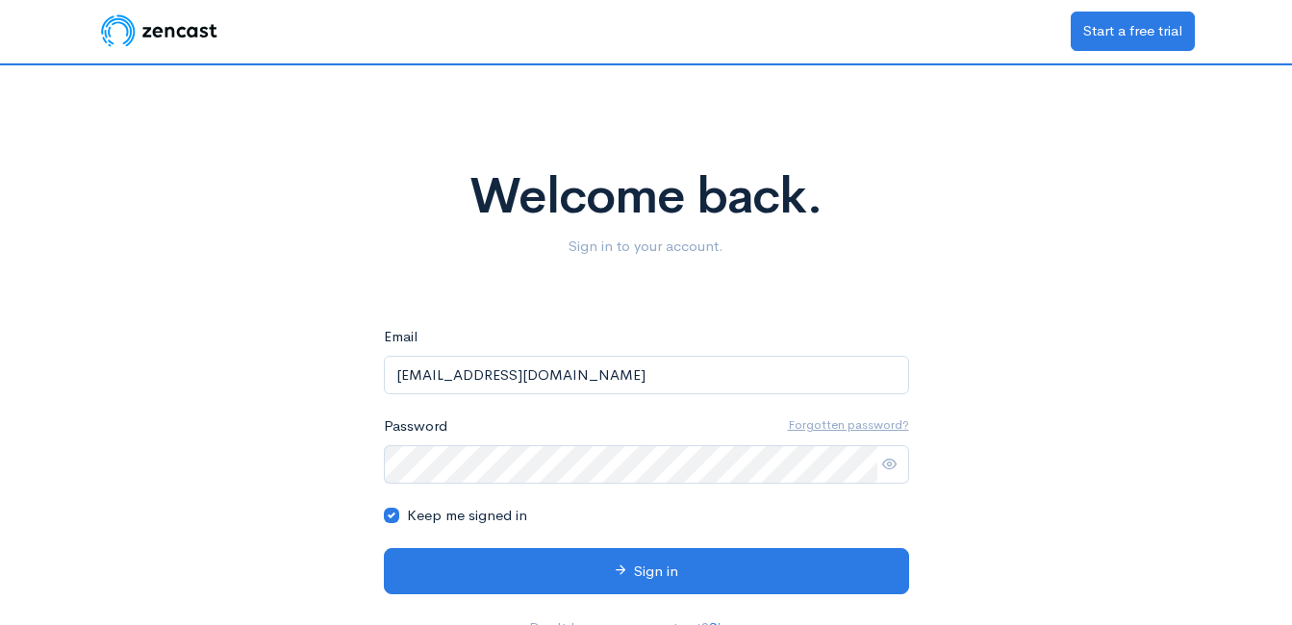
drag, startPoint x: 630, startPoint y: 362, endPoint x: 236, endPoint y: 411, distance: 397.4
click at [234, 411] on div "Welcome back. Sign in to your account. eyJpdiI6IkdtcnNGb01BUXVGZzBLU3NaUi8vZkE9…" at bounding box center [646, 360] width 1097 height 590
type input "theclintpowell@gmail.com"
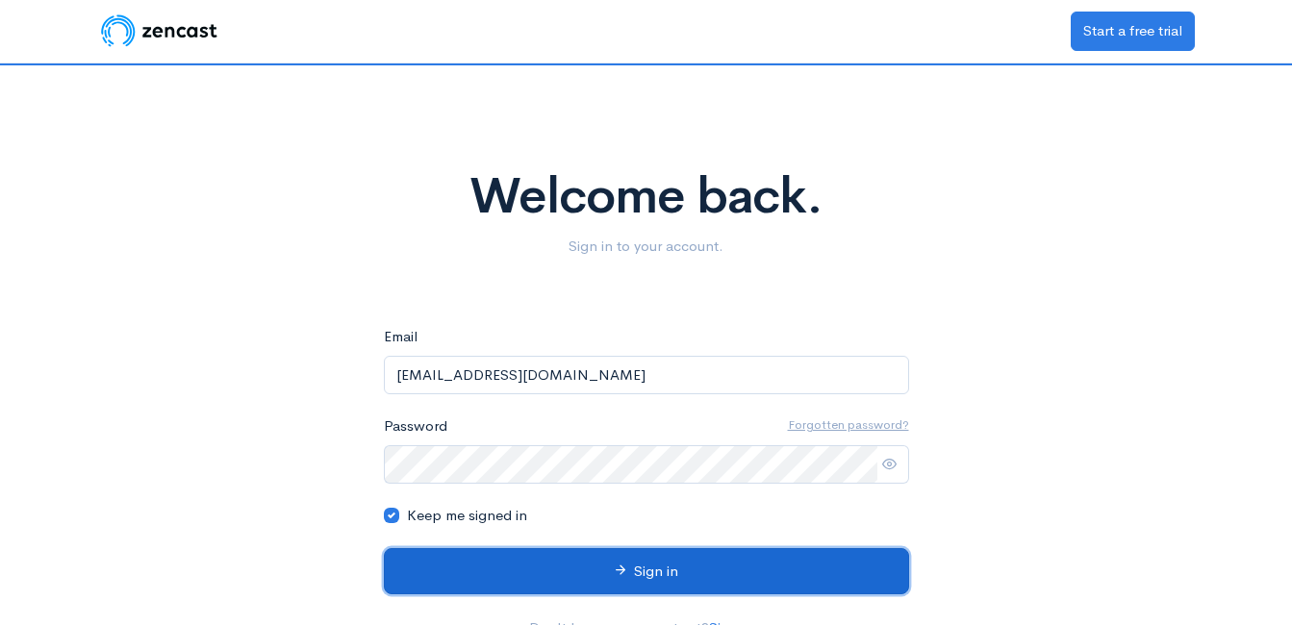
click at [619, 573] on icon at bounding box center [621, 570] width 14 height 14
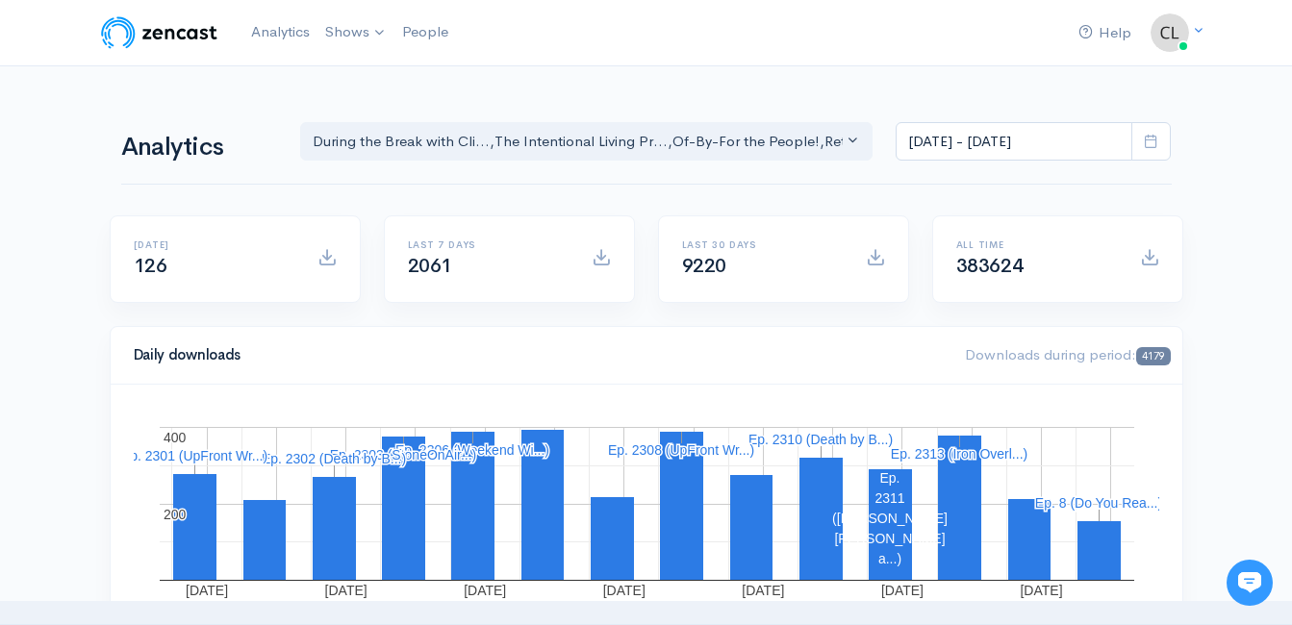
drag, startPoint x: 386, startPoint y: 105, endPoint x: 383, endPoint y: 90, distance: 14.7
click at [383, 93] on div "Analytics During the Break with Cli... The Intentional Living Pr... Of-By-For t…" at bounding box center [646, 139] width 1050 height 92
